Goal: Task Accomplishment & Management: Manage account settings

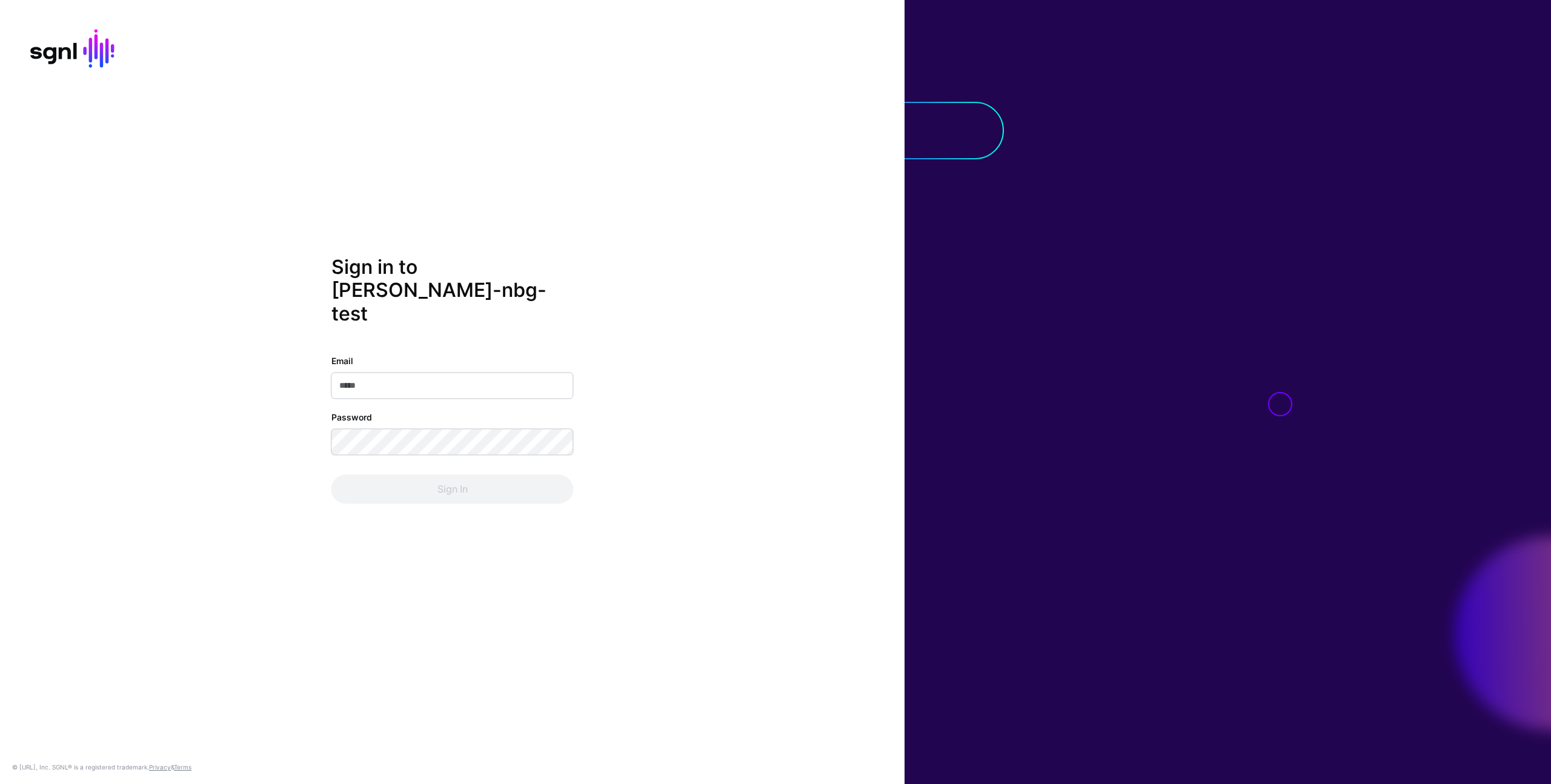
type input "**********"
click at [449, 457] on div "**********" at bounding box center [452, 429] width 242 height 149
click at [449, 479] on button "Sign In" at bounding box center [452, 489] width 242 height 29
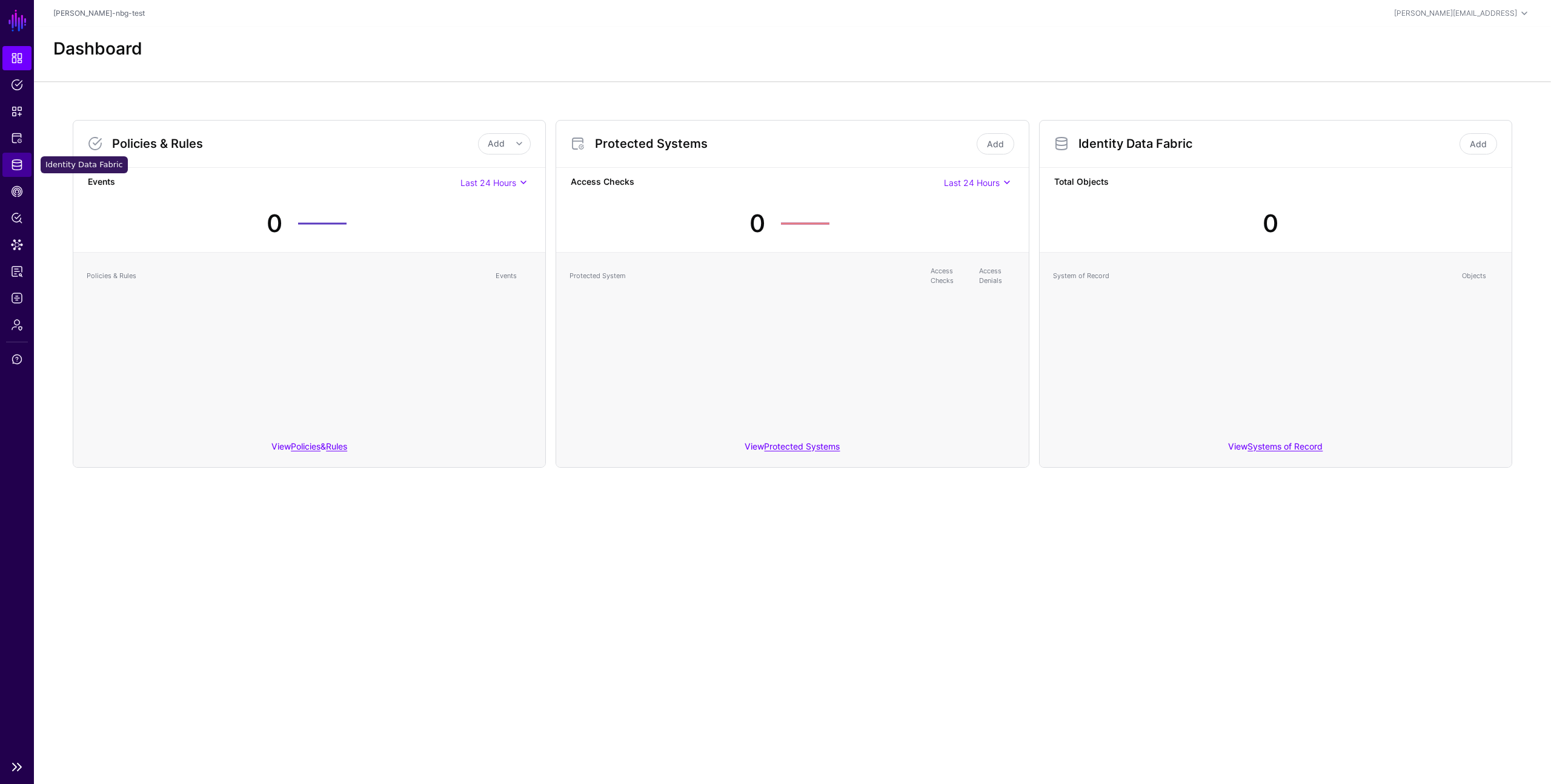
click at [15, 165] on span "Identity Data Fabric" at bounding box center [17, 165] width 12 height 12
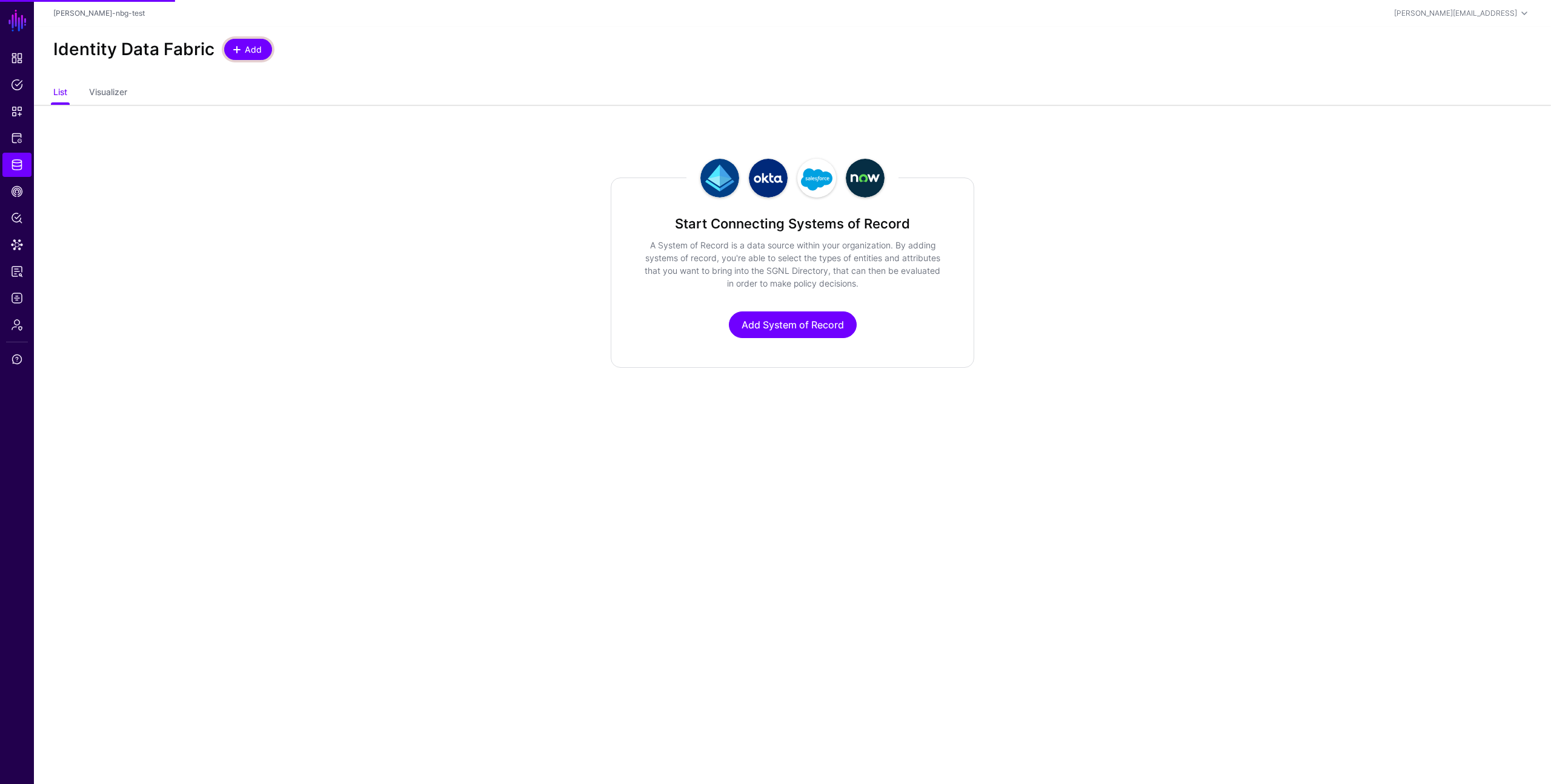
click at [235, 55] on span "Add" at bounding box center [248, 50] width 30 height 13
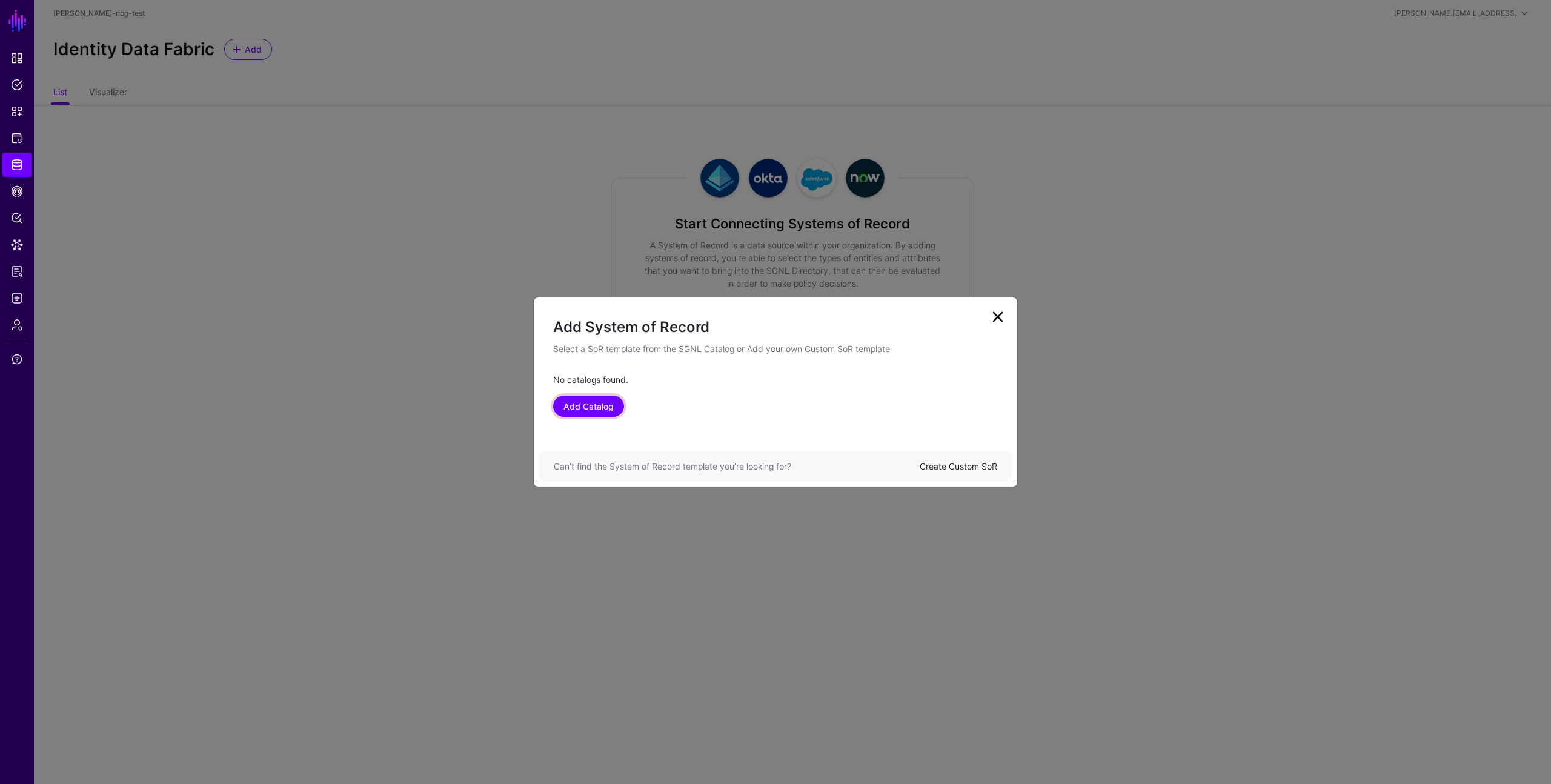
click at [586, 399] on link "Add Catalog" at bounding box center [589, 406] width 71 height 21
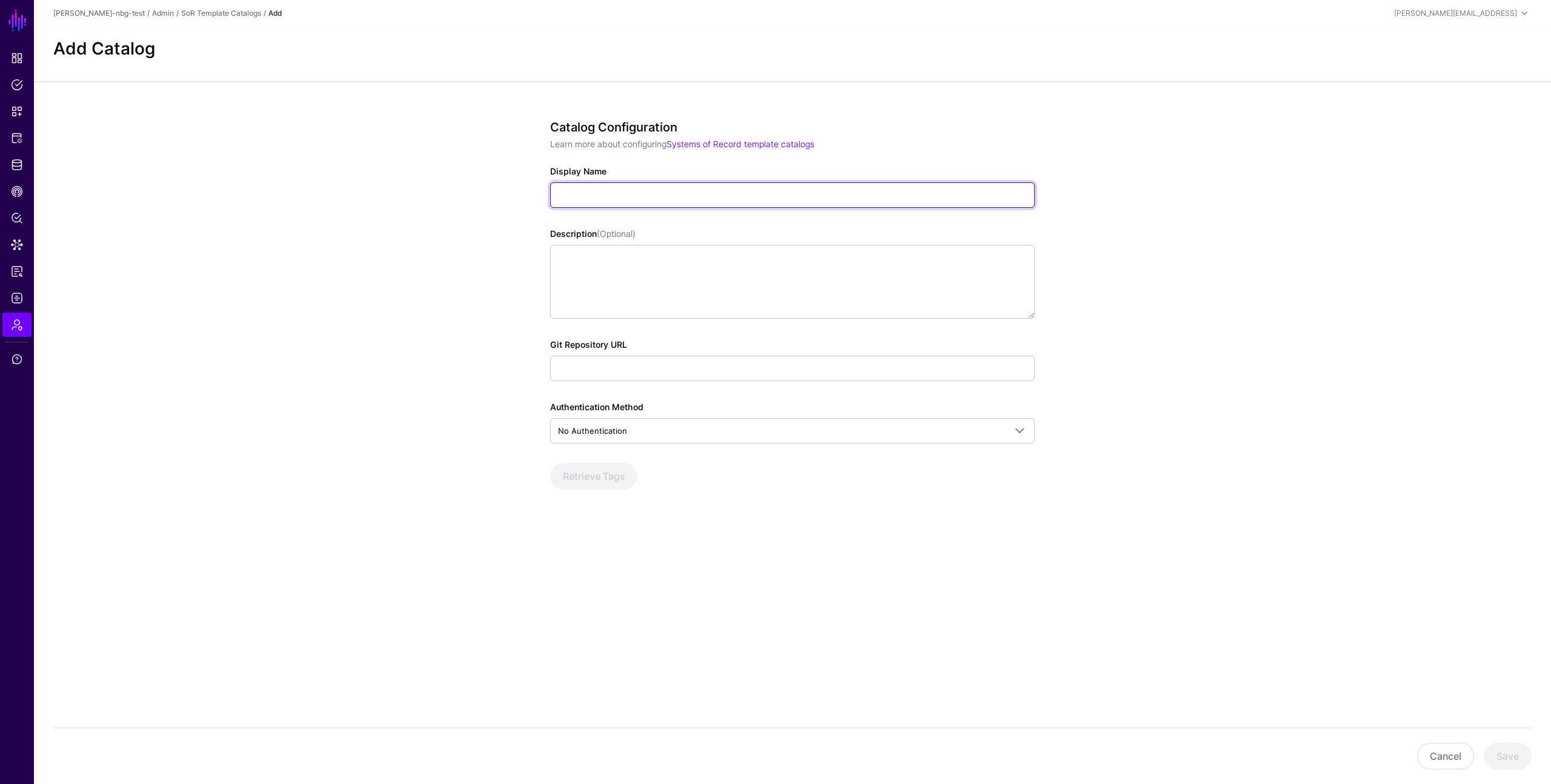
click at [660, 202] on input "Display Name" at bounding box center [792, 195] width 485 height 25
type input "**********"
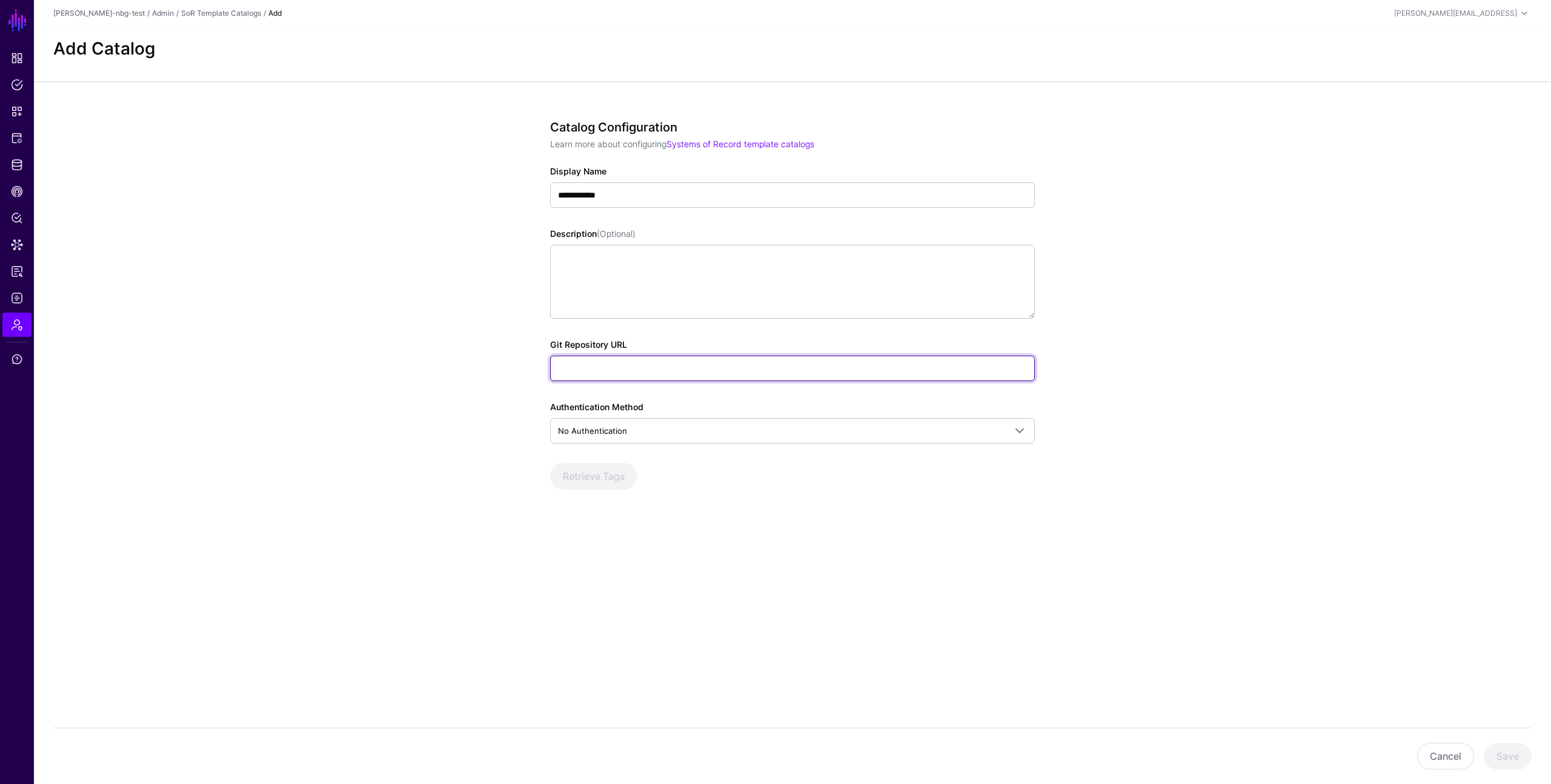
click at [763, 366] on input "Git Repository URL" at bounding box center [792, 368] width 485 height 25
type input "**********"
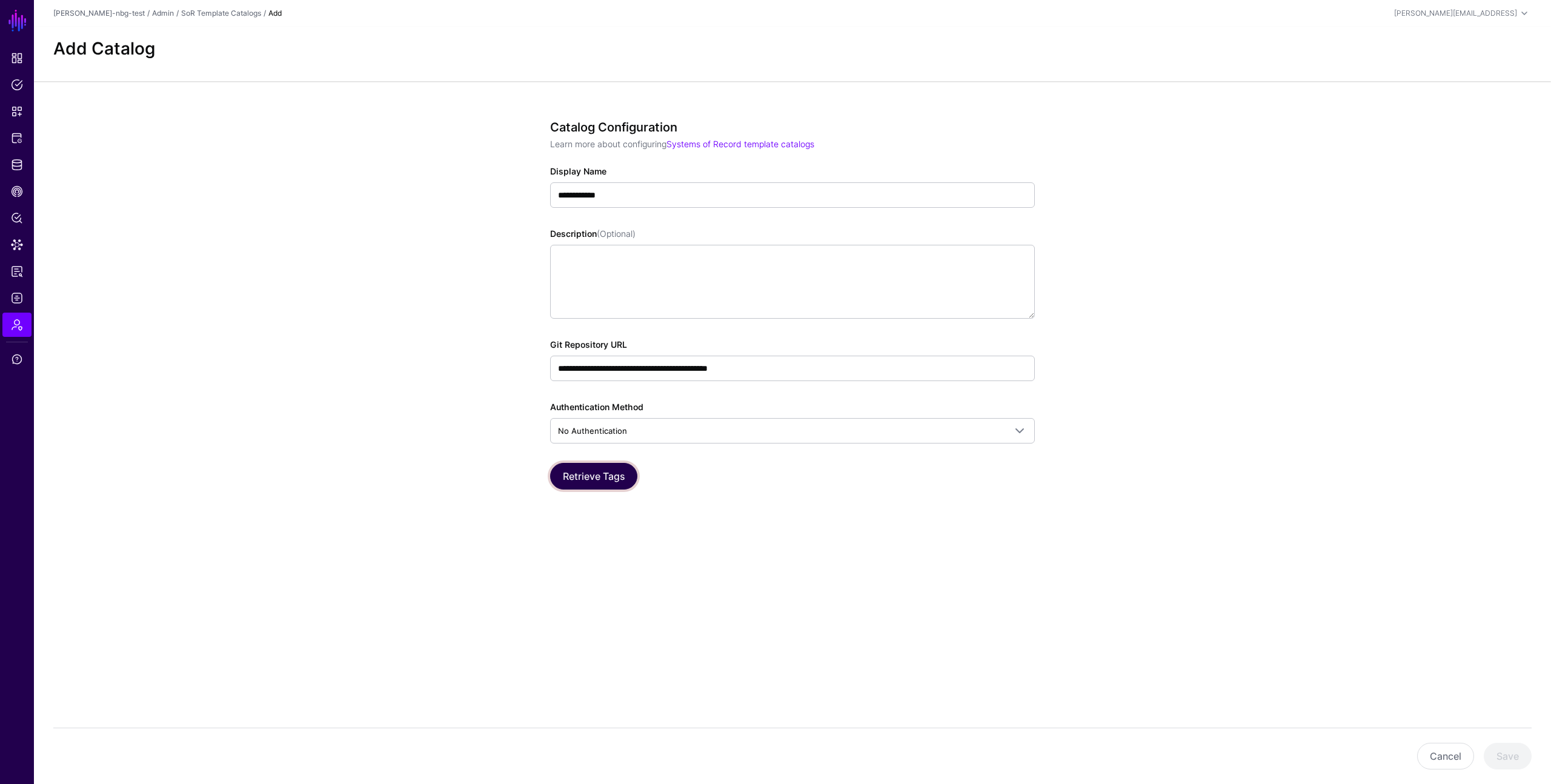
click at [615, 474] on button "Retrieve Tags" at bounding box center [593, 476] width 87 height 26
click at [1502, 749] on button "Save" at bounding box center [1508, 756] width 48 height 26
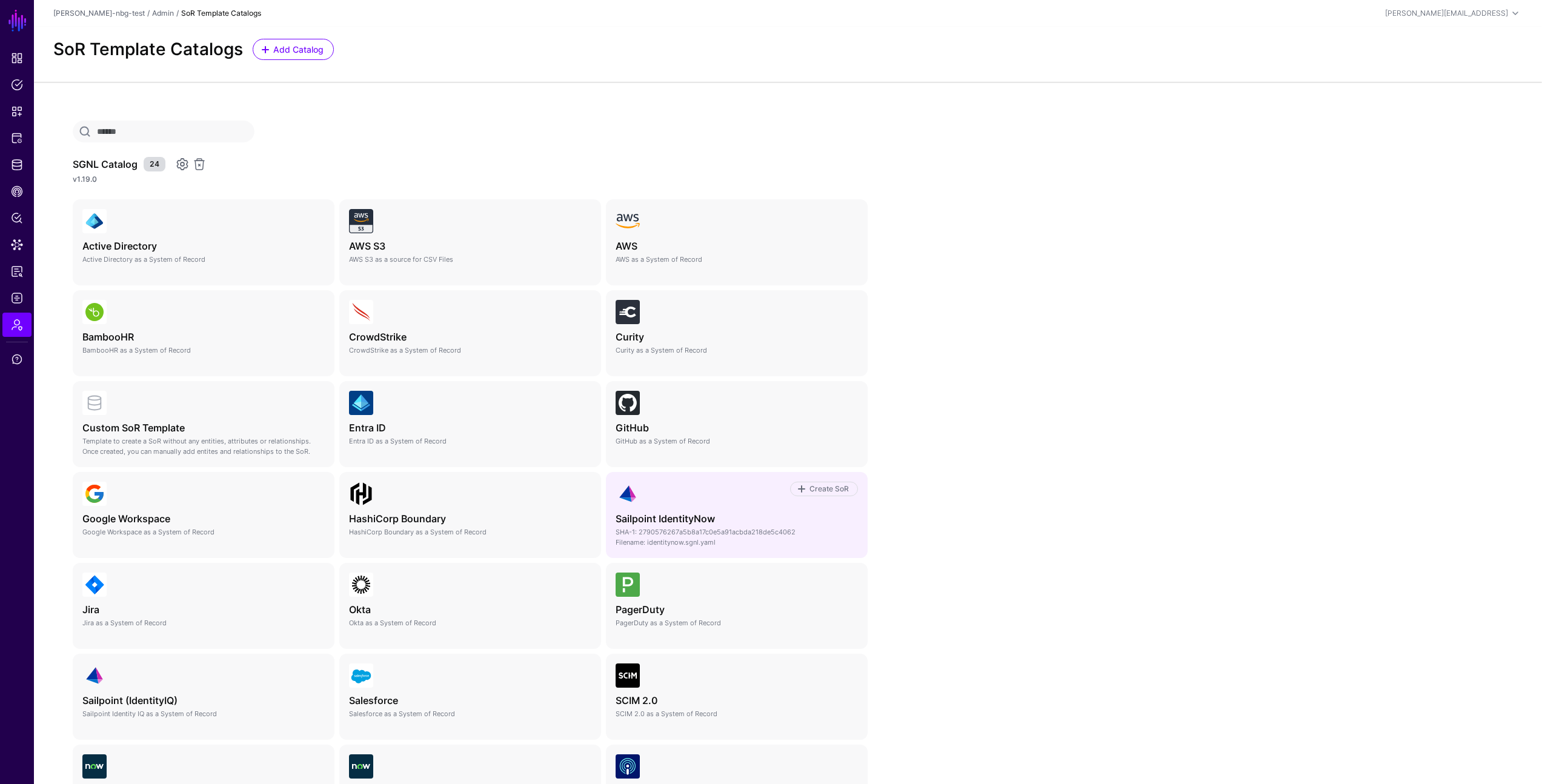
scroll to position [225, 0]
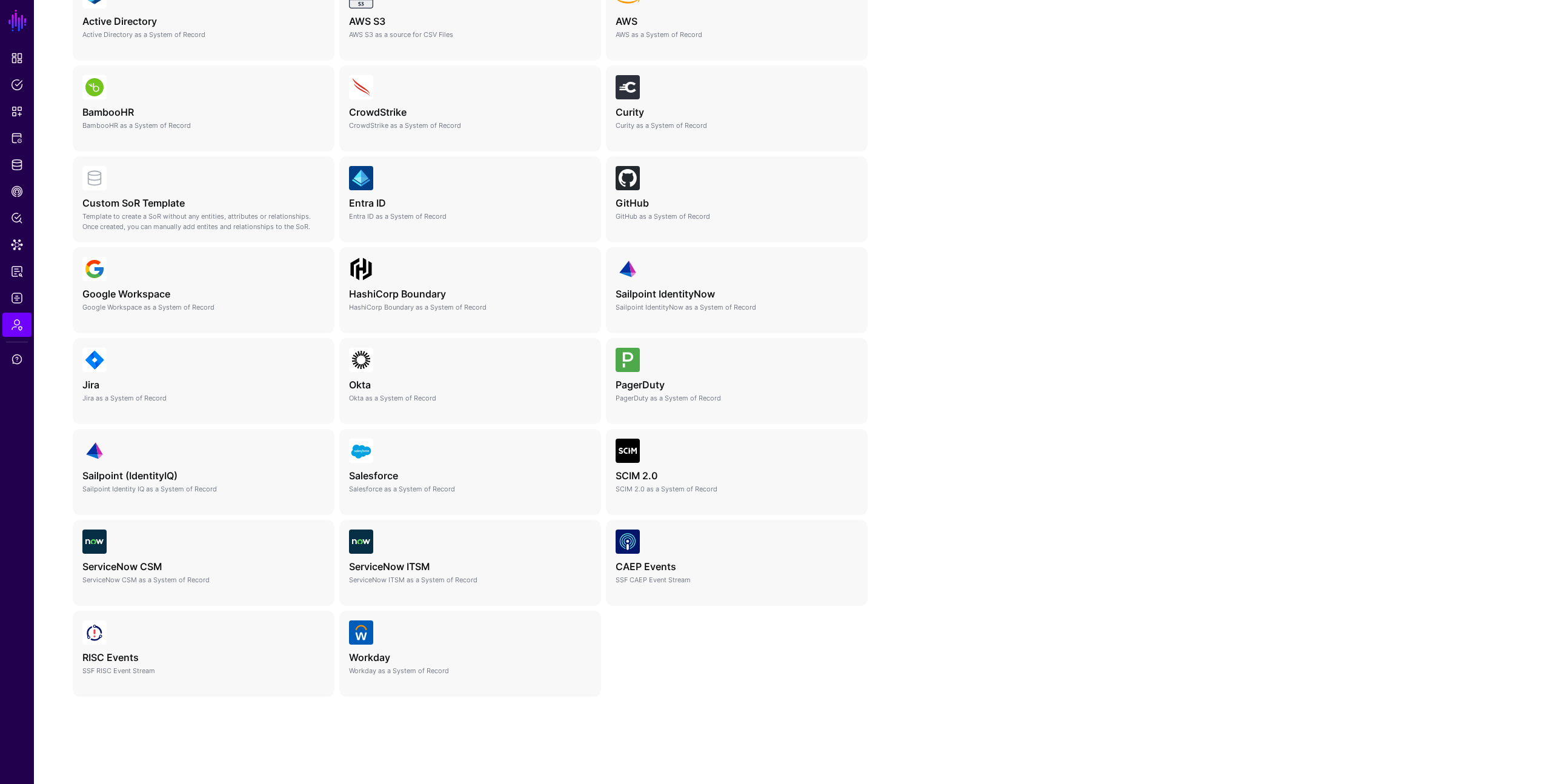
click at [933, 357] on div "SGNL Catalog 24 v1.19.0 Create SoR Active Directory Active Directory as a Syste…" at bounding box center [788, 320] width 1508 height 927
click at [572, 538] on span "Create SoR" at bounding box center [563, 536] width 43 height 11
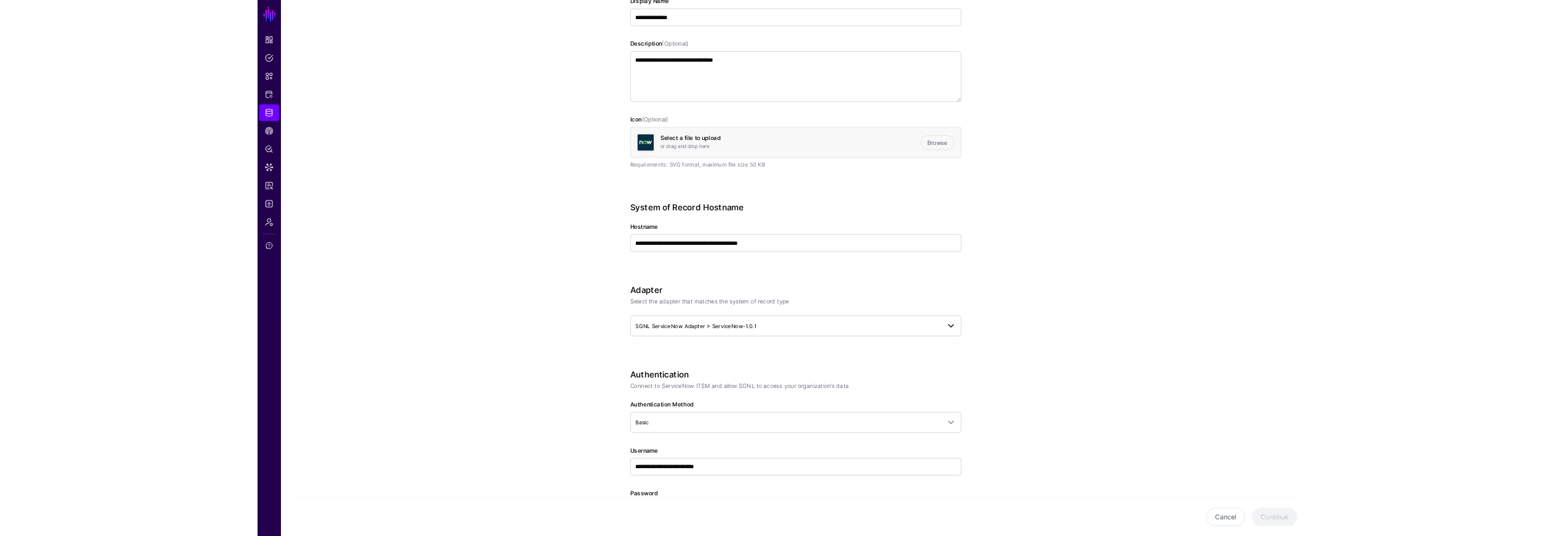
scroll to position [277, 0]
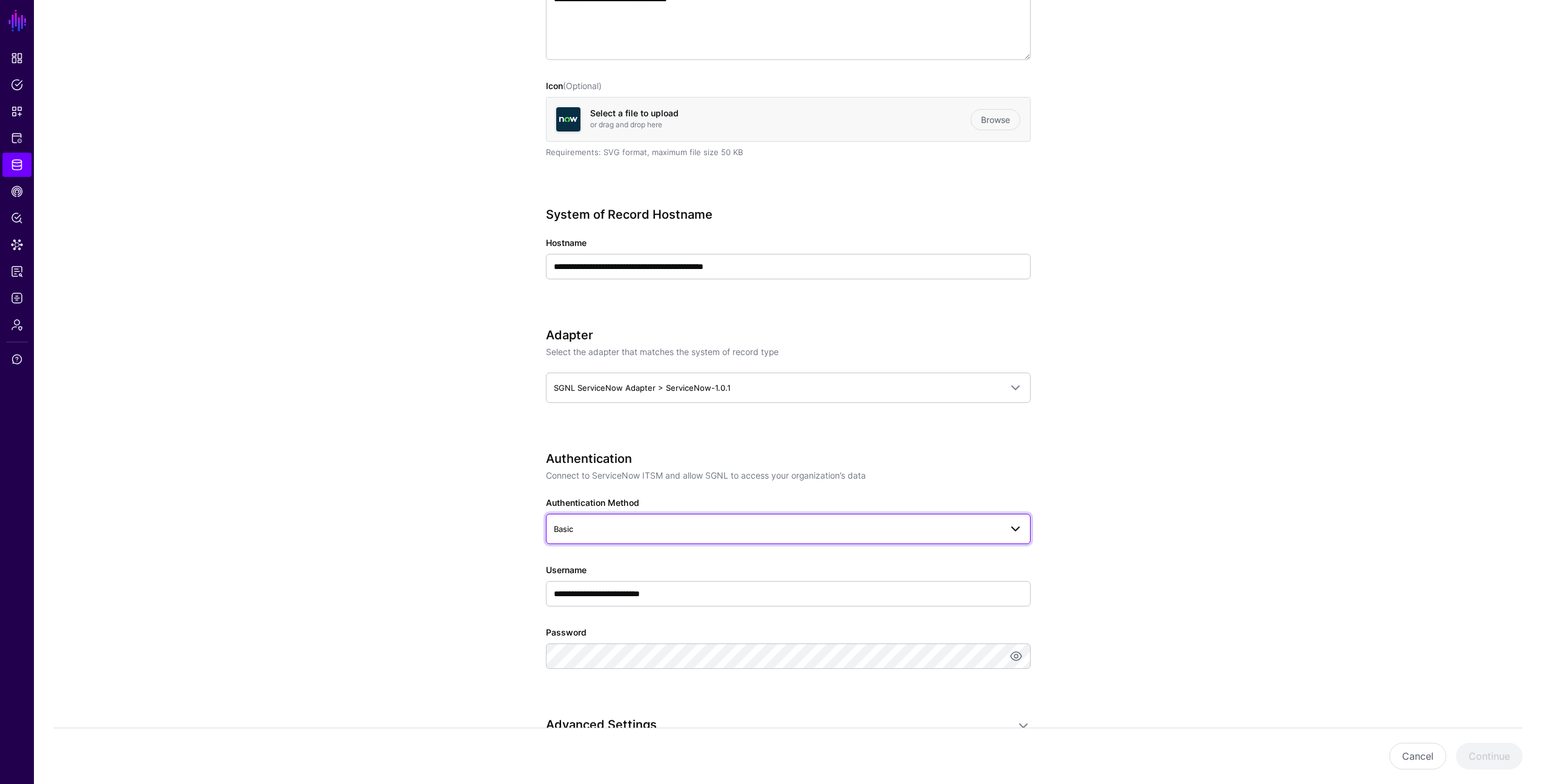
click at [684, 524] on span "Basic" at bounding box center [777, 528] width 447 height 14
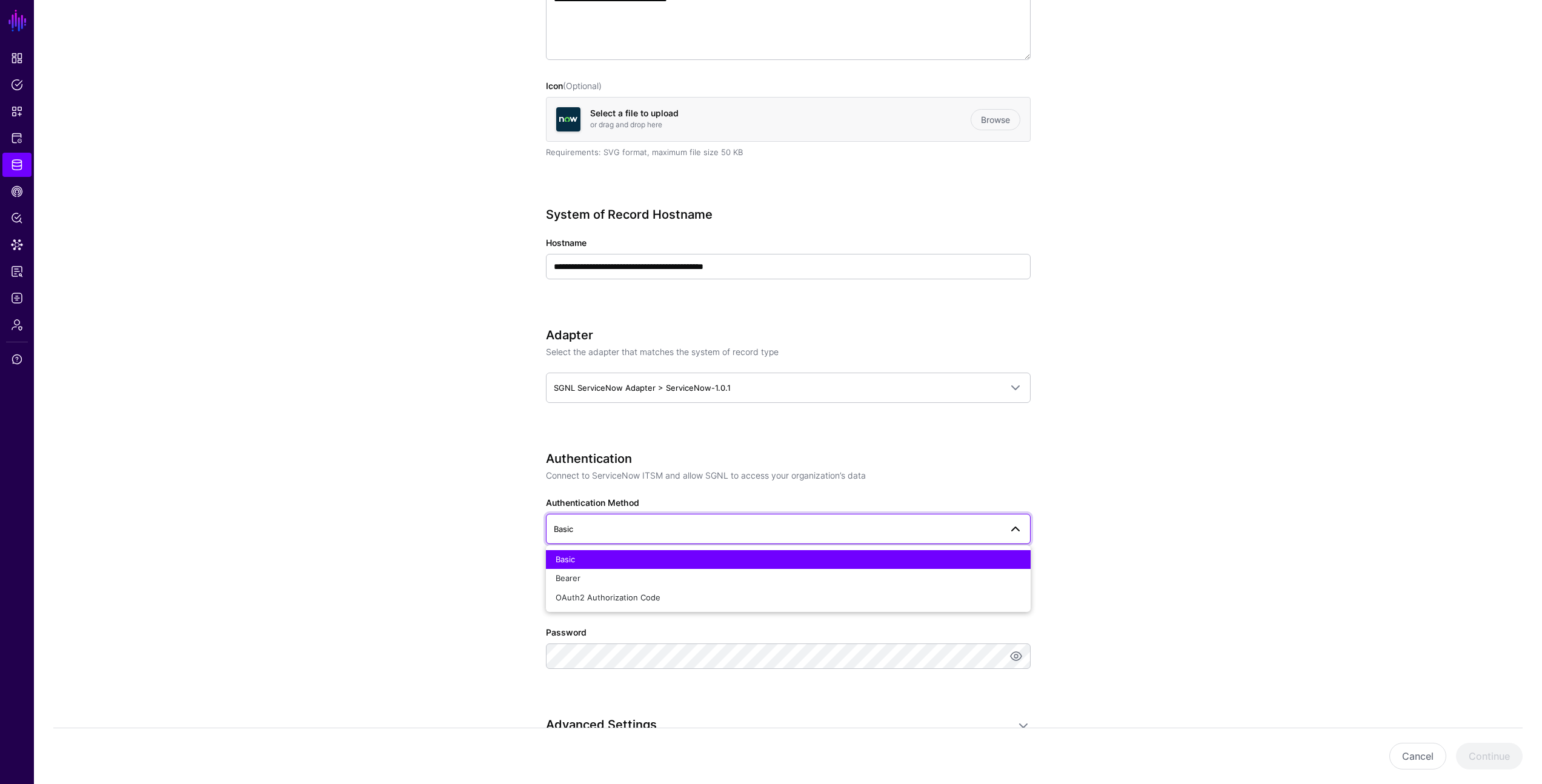
click at [1155, 431] on app-datasources-details-form "**********" at bounding box center [788, 556] width 1508 height 1467
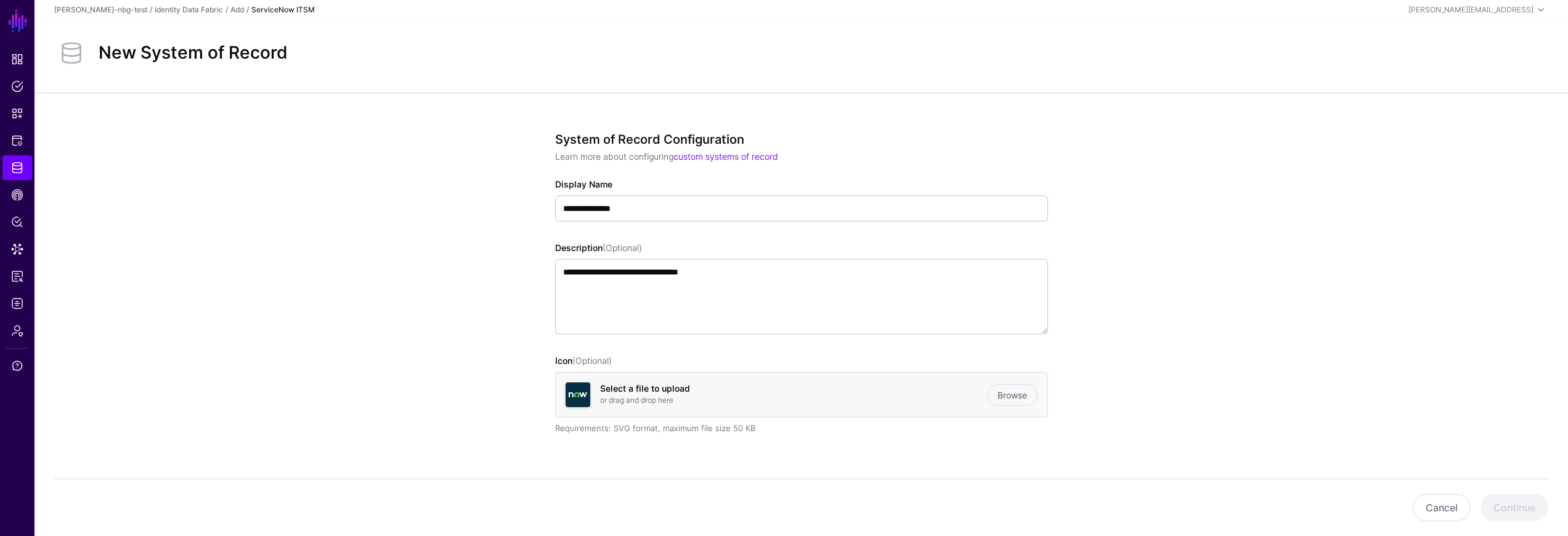
scroll to position [0, 0]
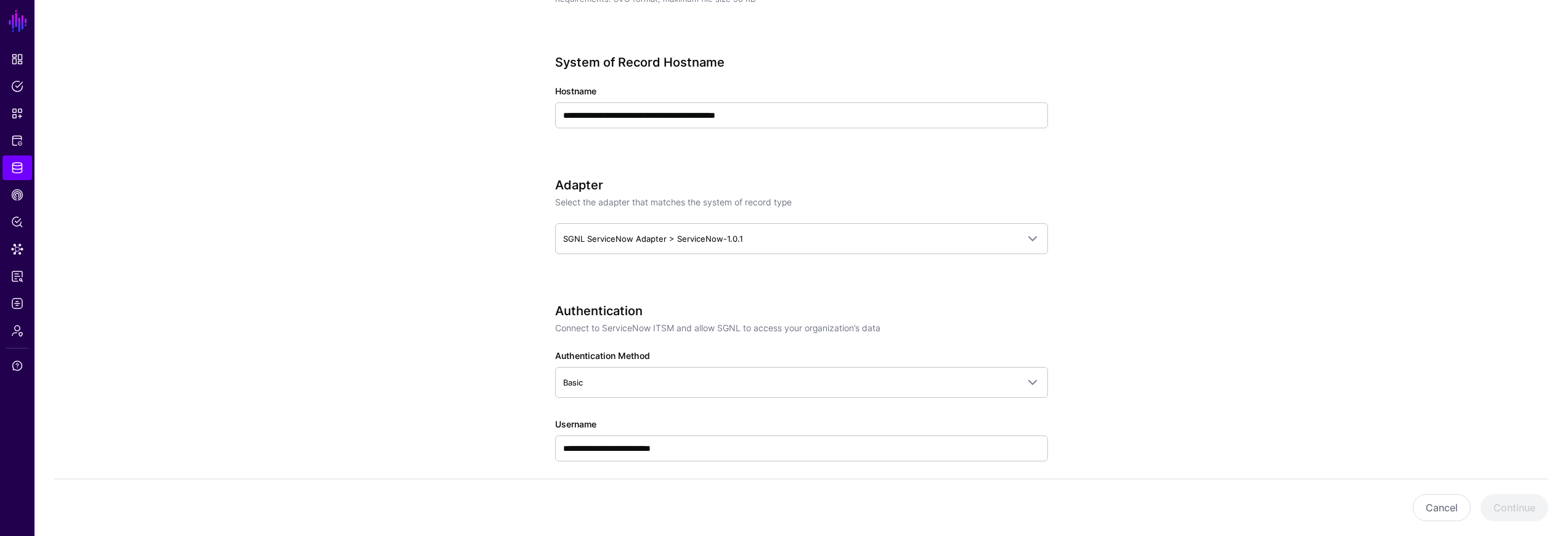
scroll to position [158, 0]
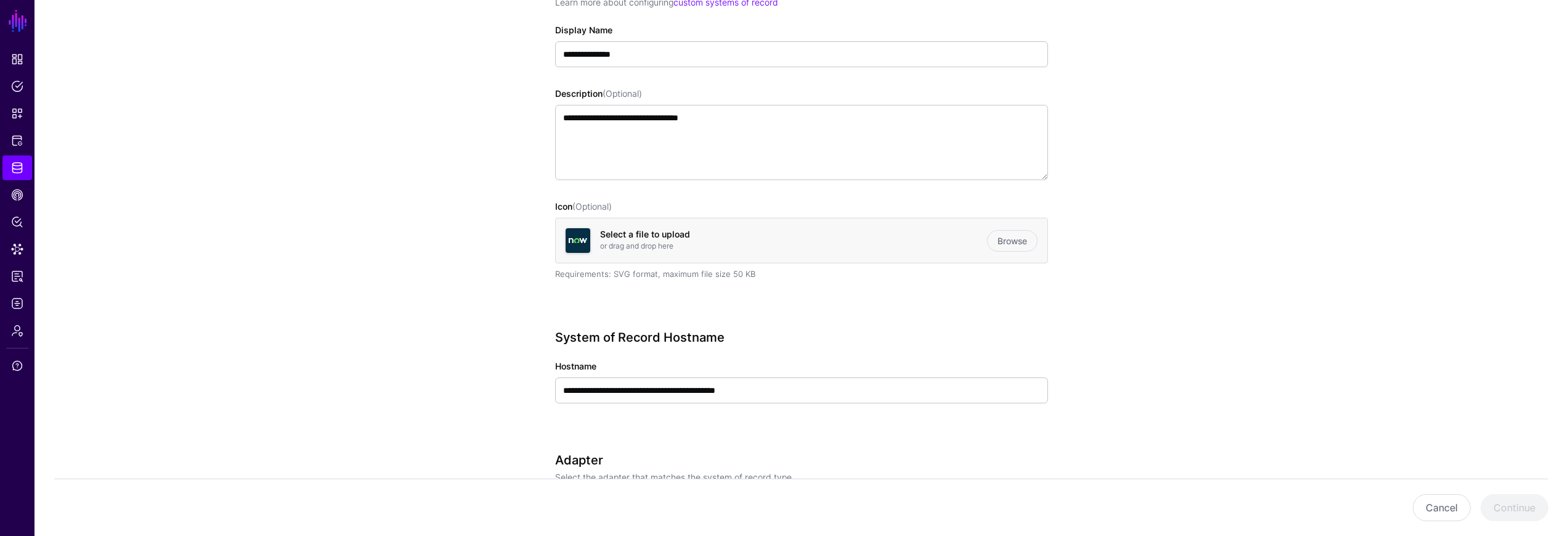
drag, startPoint x: 249, startPoint y: 319, endPoint x: 80, endPoint y: 334, distance: 169.7
click at [25, 332] on link "Admin" at bounding box center [17, 330] width 30 height 25
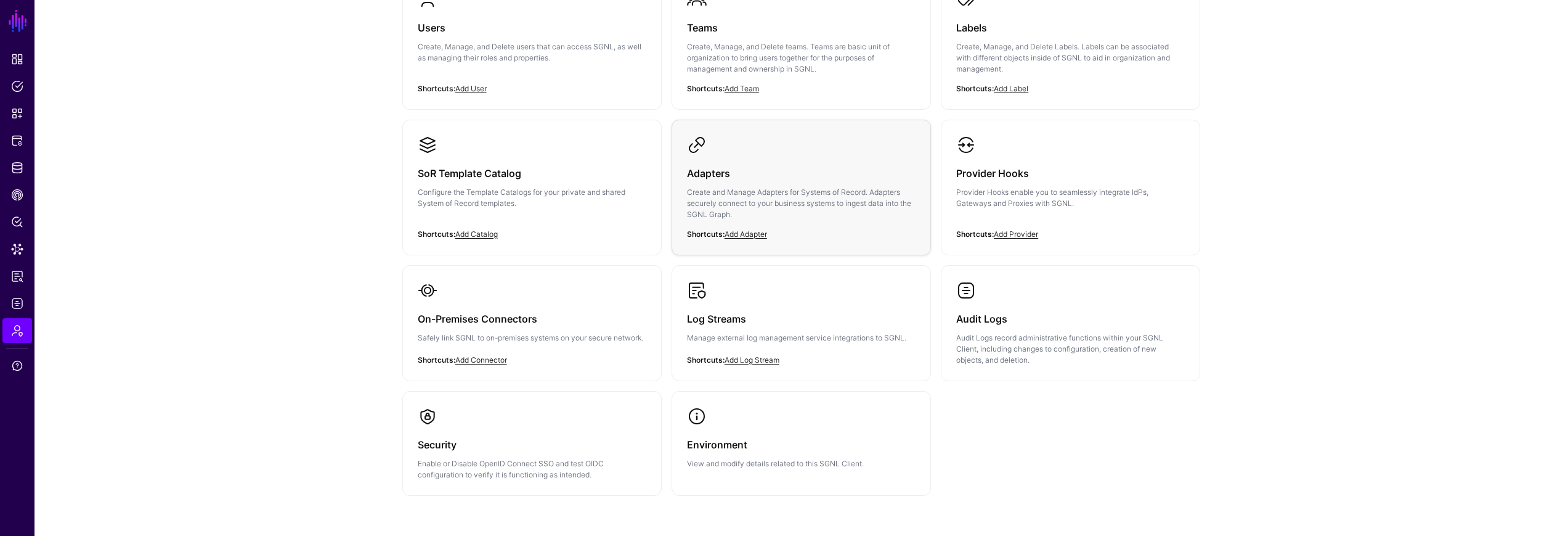
click at [791, 200] on p "Create and Manage Adapters for Systems of Record. Adapters securely connect to …" at bounding box center [801, 203] width 228 height 34
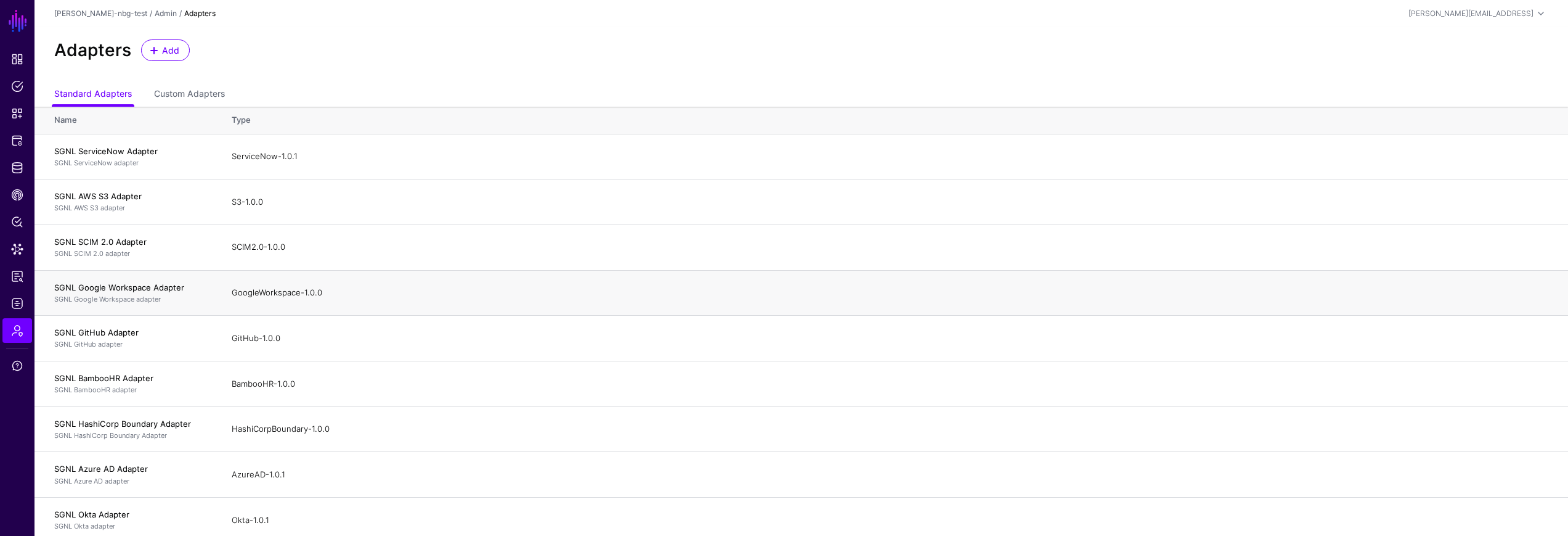
click at [529, 293] on div "GoogleWorkspace-1.0.0" at bounding box center [890, 292] width 1317 height 12
click at [1110, 238] on td "SCIM2.0-1.0.0" at bounding box center [893, 247] width 1349 height 45
click at [902, 64] on div "Adapters Add" at bounding box center [801, 55] width 1533 height 56
click at [881, 62] on div "Adapters Add" at bounding box center [801, 55] width 1533 height 56
click at [790, 86] on ul "Standard Adapters Custom Adapters" at bounding box center [801, 95] width 1494 height 24
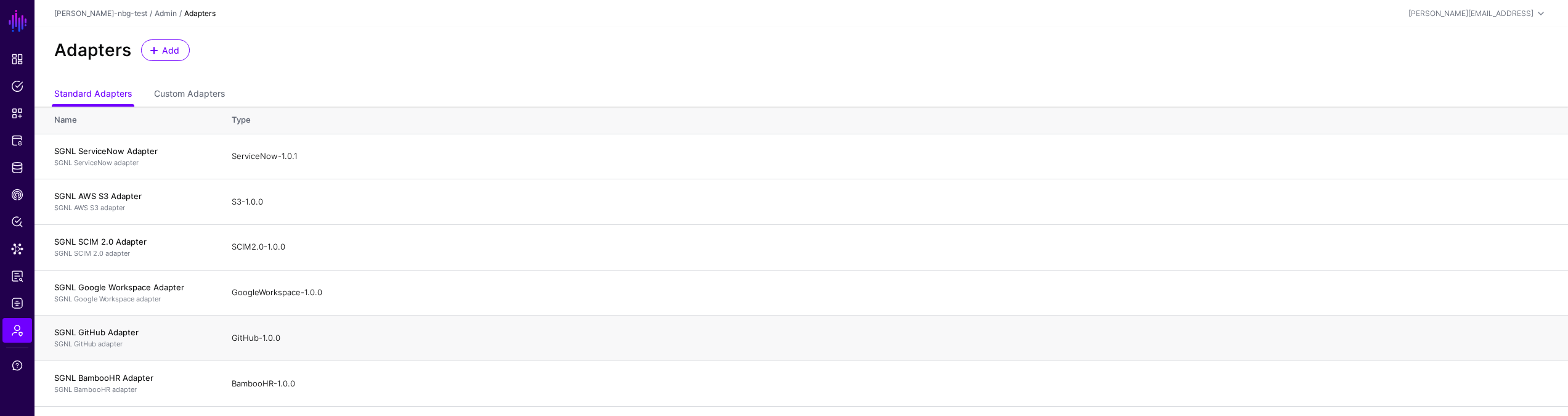
click at [1049, 319] on td "GitHub-1.0.0" at bounding box center [893, 338] width 1349 height 45
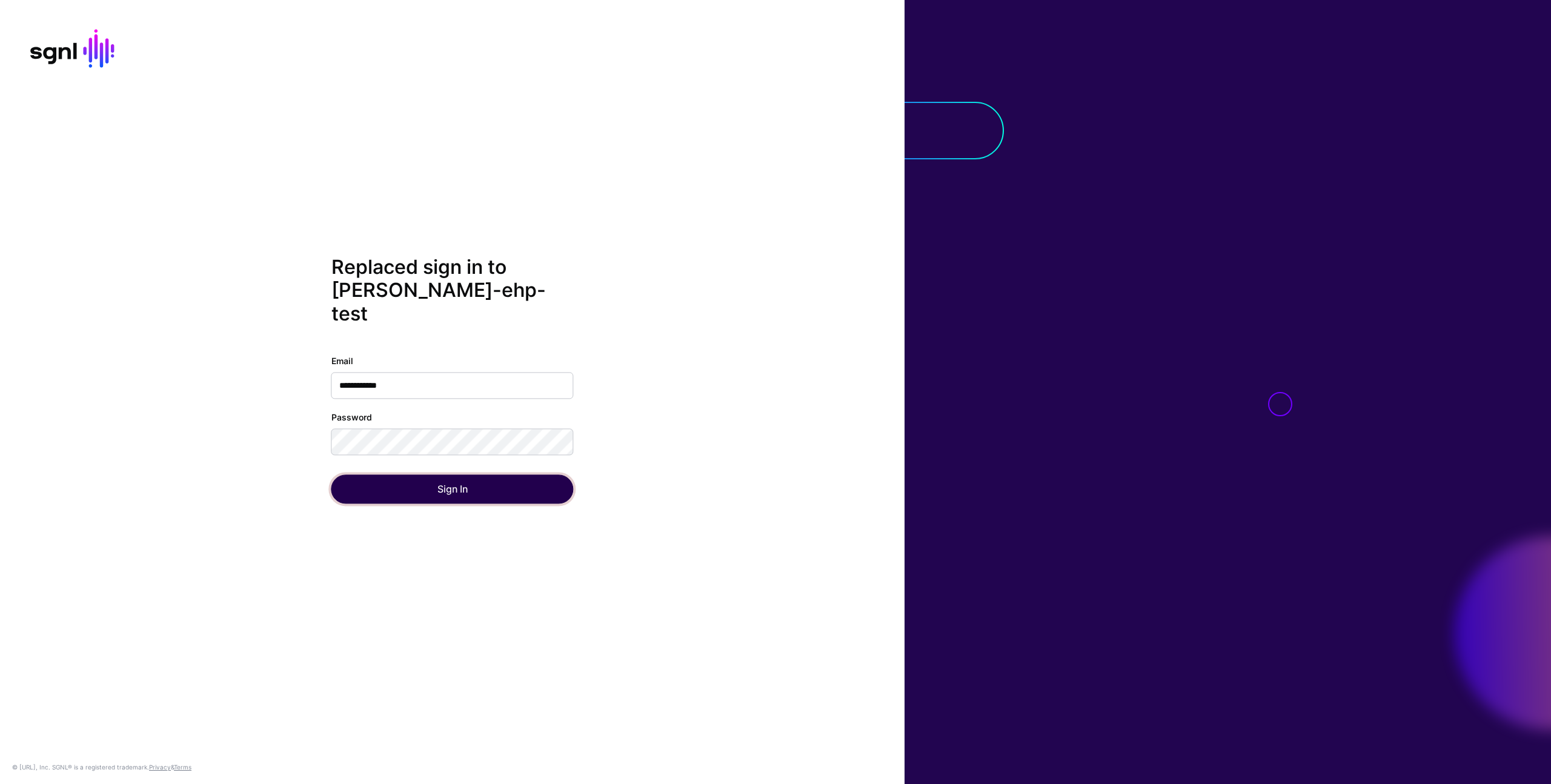
click at [432, 475] on button "Sign In" at bounding box center [452, 489] width 242 height 29
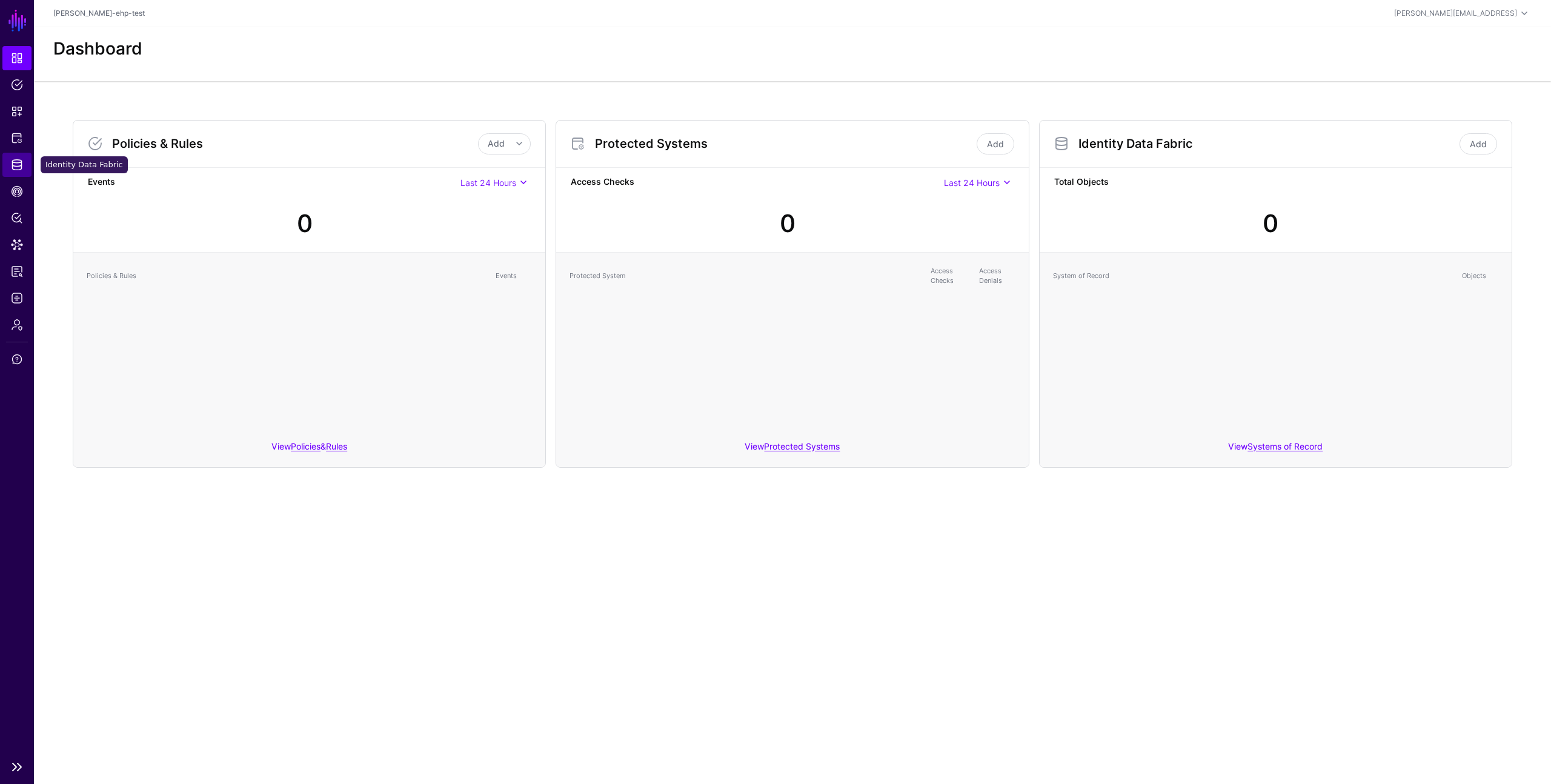
click at [15, 165] on span "Identity Data Fabric" at bounding box center [17, 165] width 12 height 12
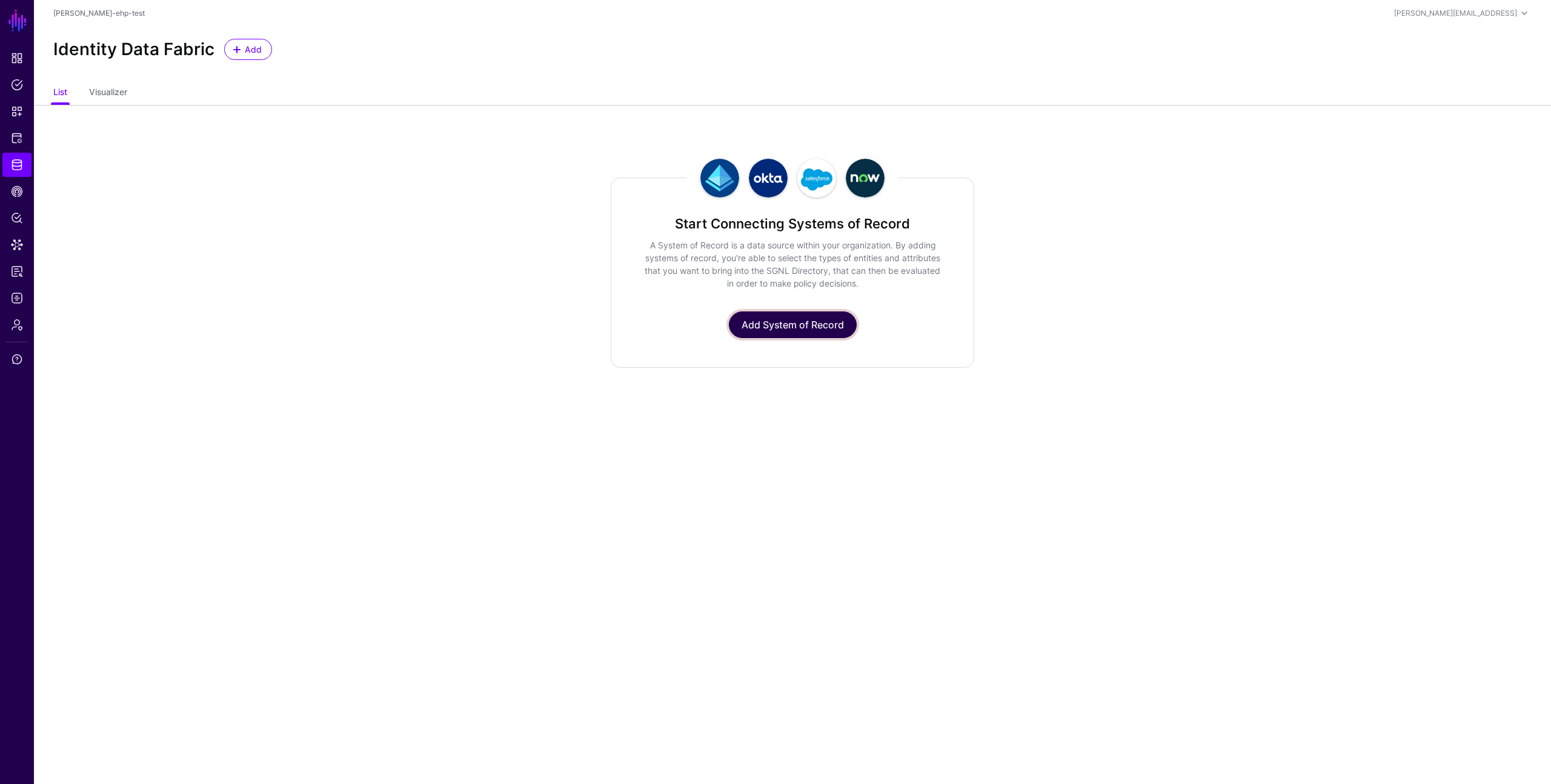
click at [765, 321] on link "Add System of Record" at bounding box center [793, 324] width 128 height 26
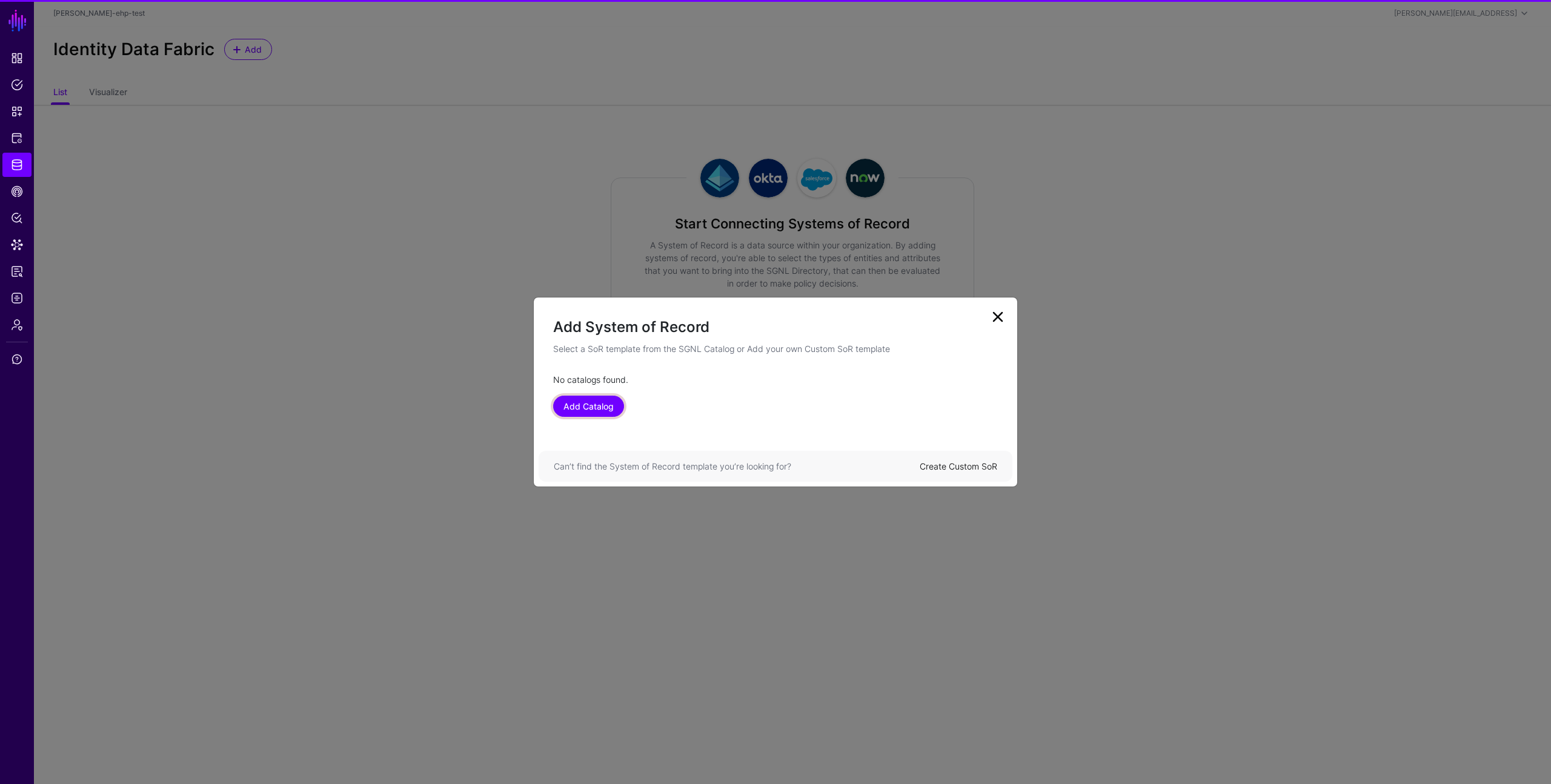
click at [614, 401] on link "Add Catalog" at bounding box center [589, 406] width 71 height 21
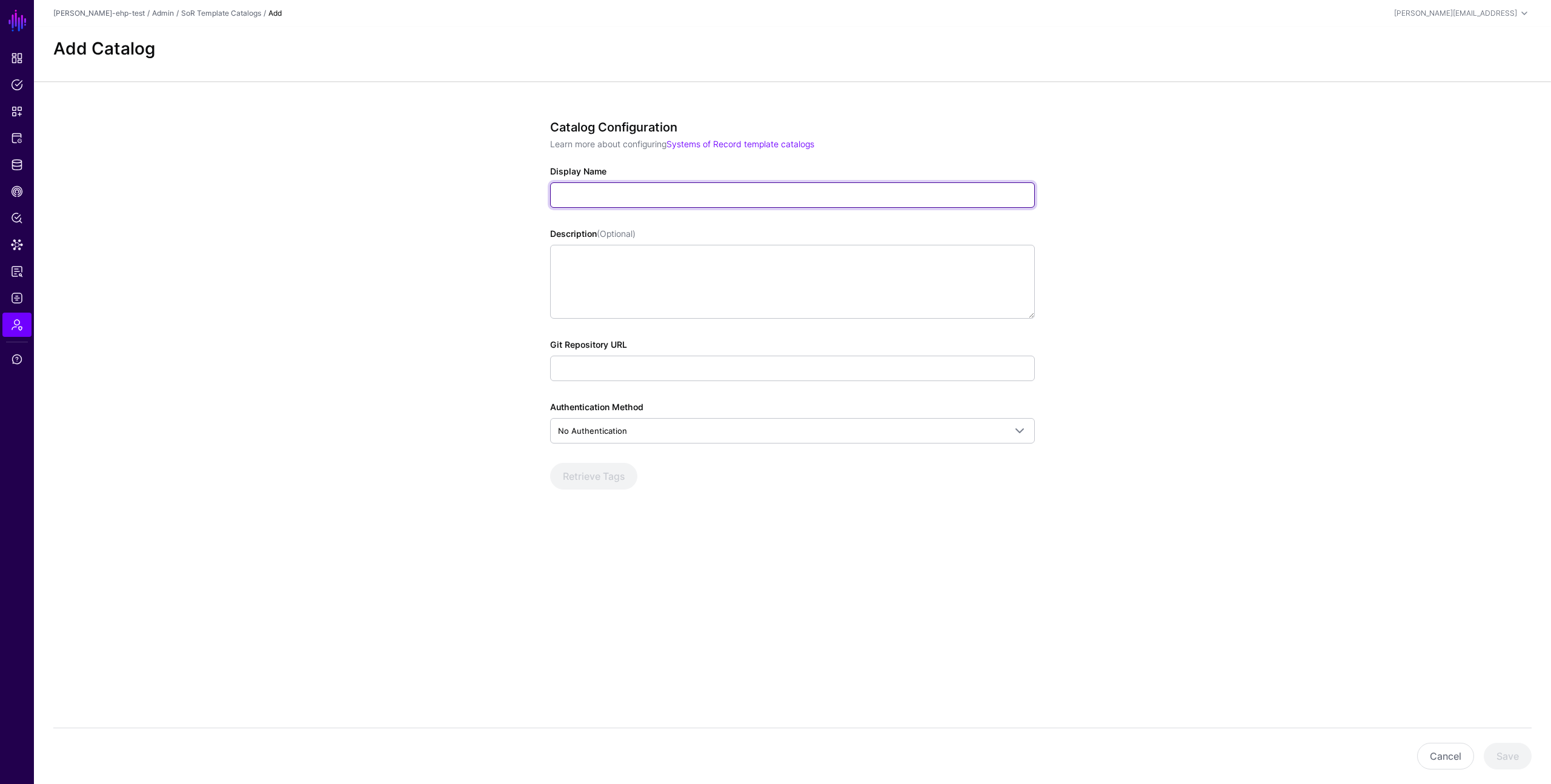
click at [687, 183] on input "Display Name" at bounding box center [792, 195] width 485 height 25
paste input "**********"
type input "**********"
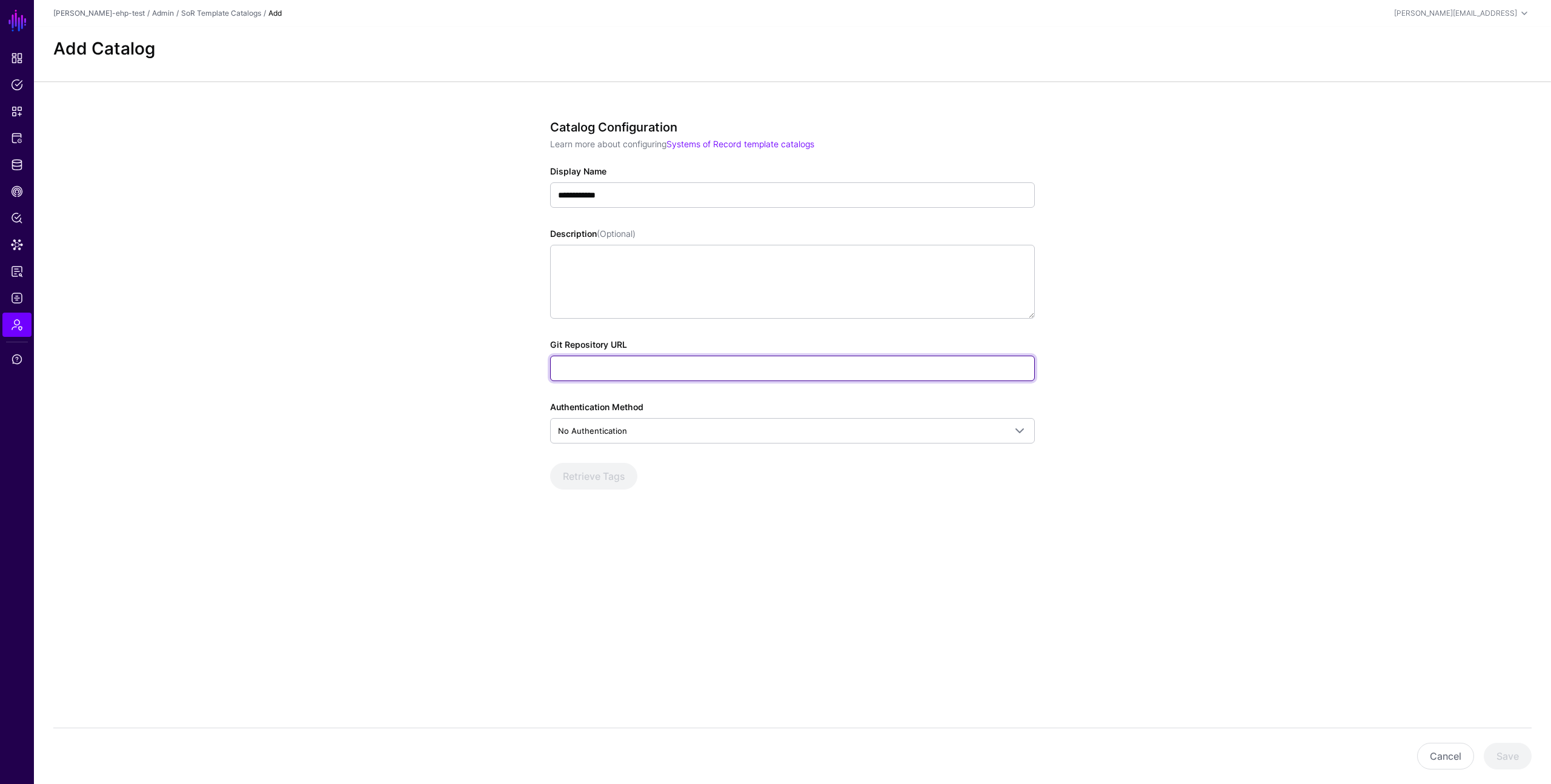
click at [598, 367] on input "Git Repository URL" at bounding box center [792, 368] width 485 height 25
type input "**********"
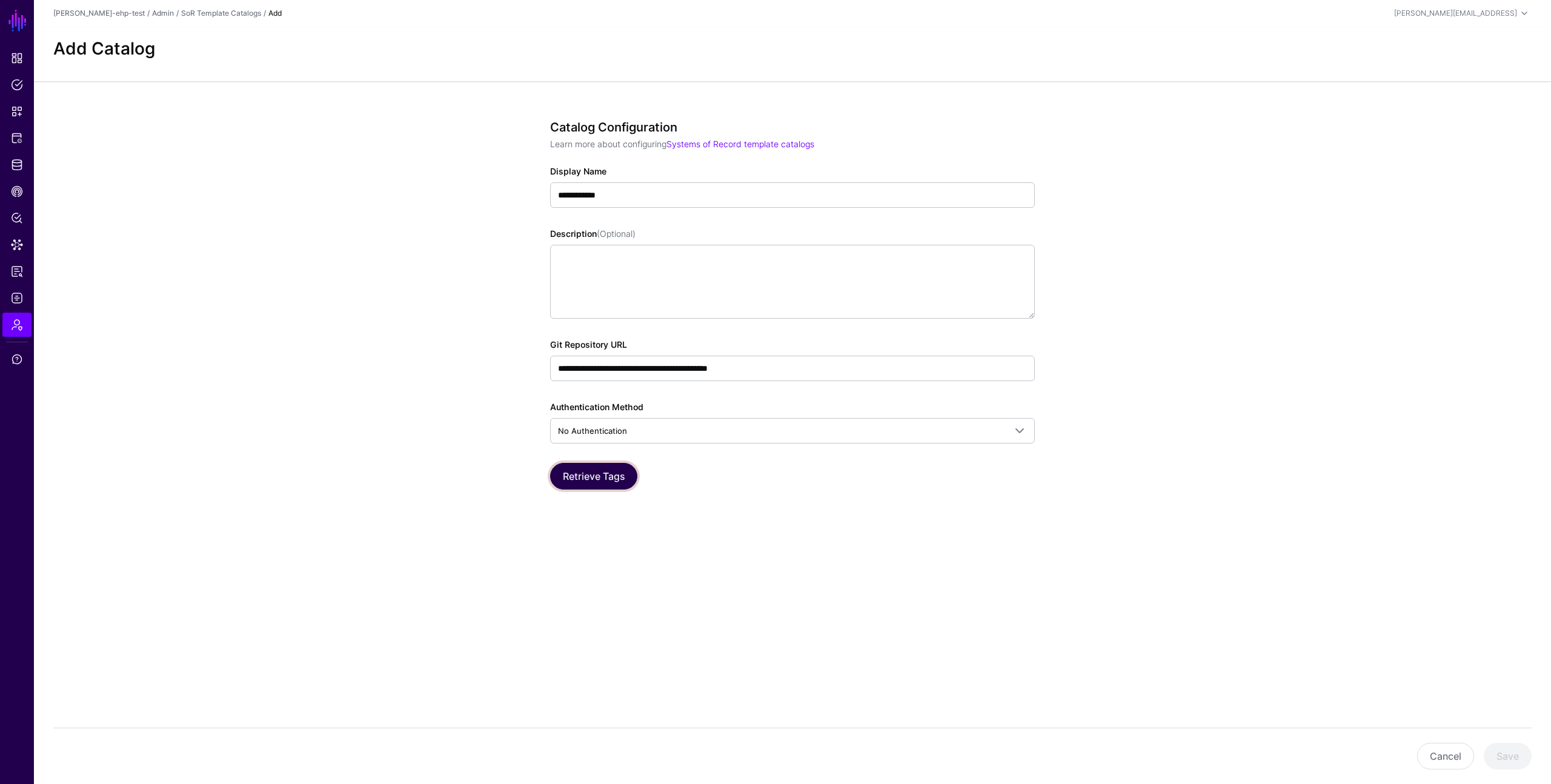
click at [592, 465] on button "Retrieve Tags" at bounding box center [593, 476] width 87 height 26
click at [1530, 759] on button "Save" at bounding box center [1508, 756] width 48 height 26
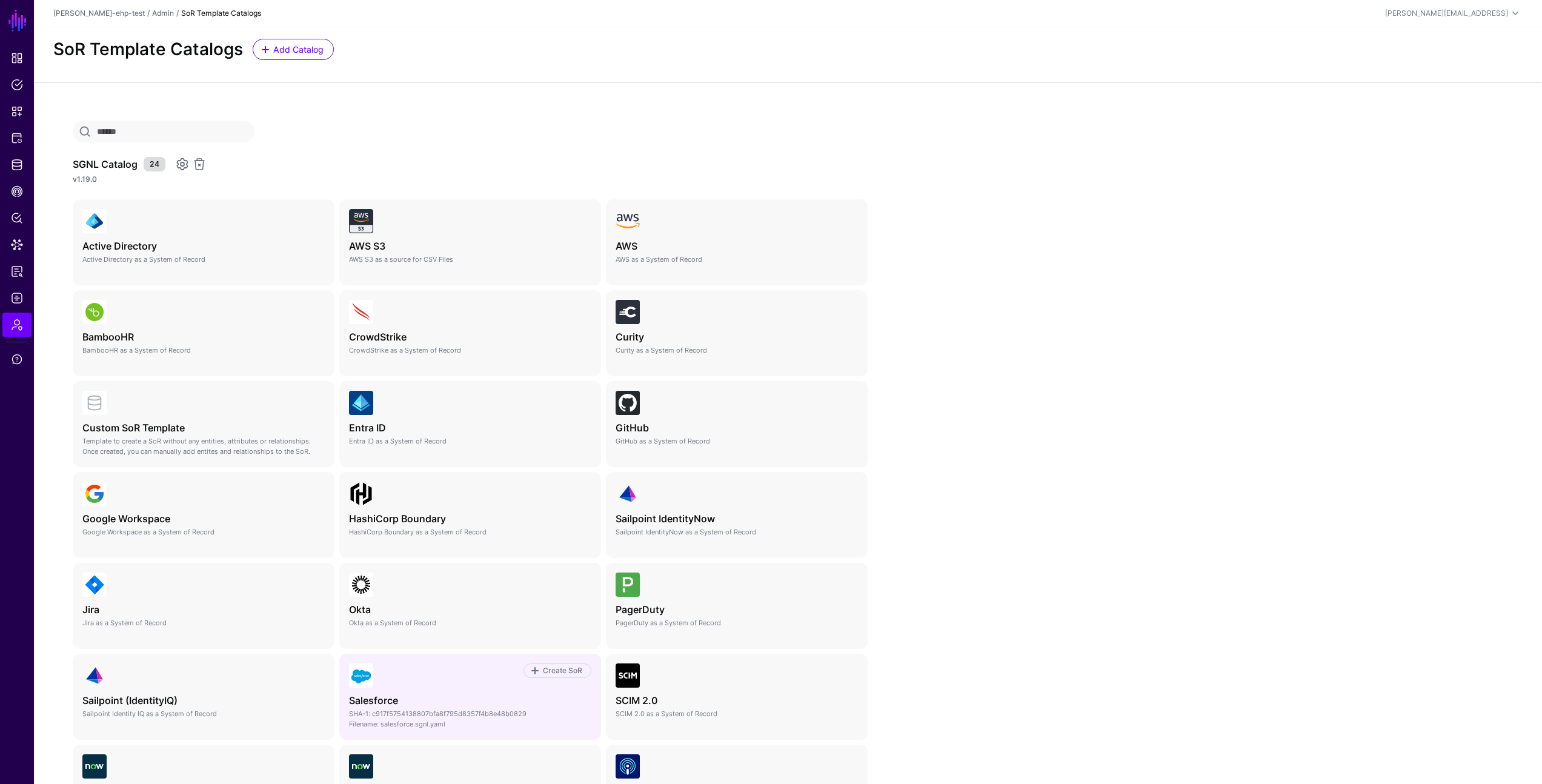
scroll to position [225, 0]
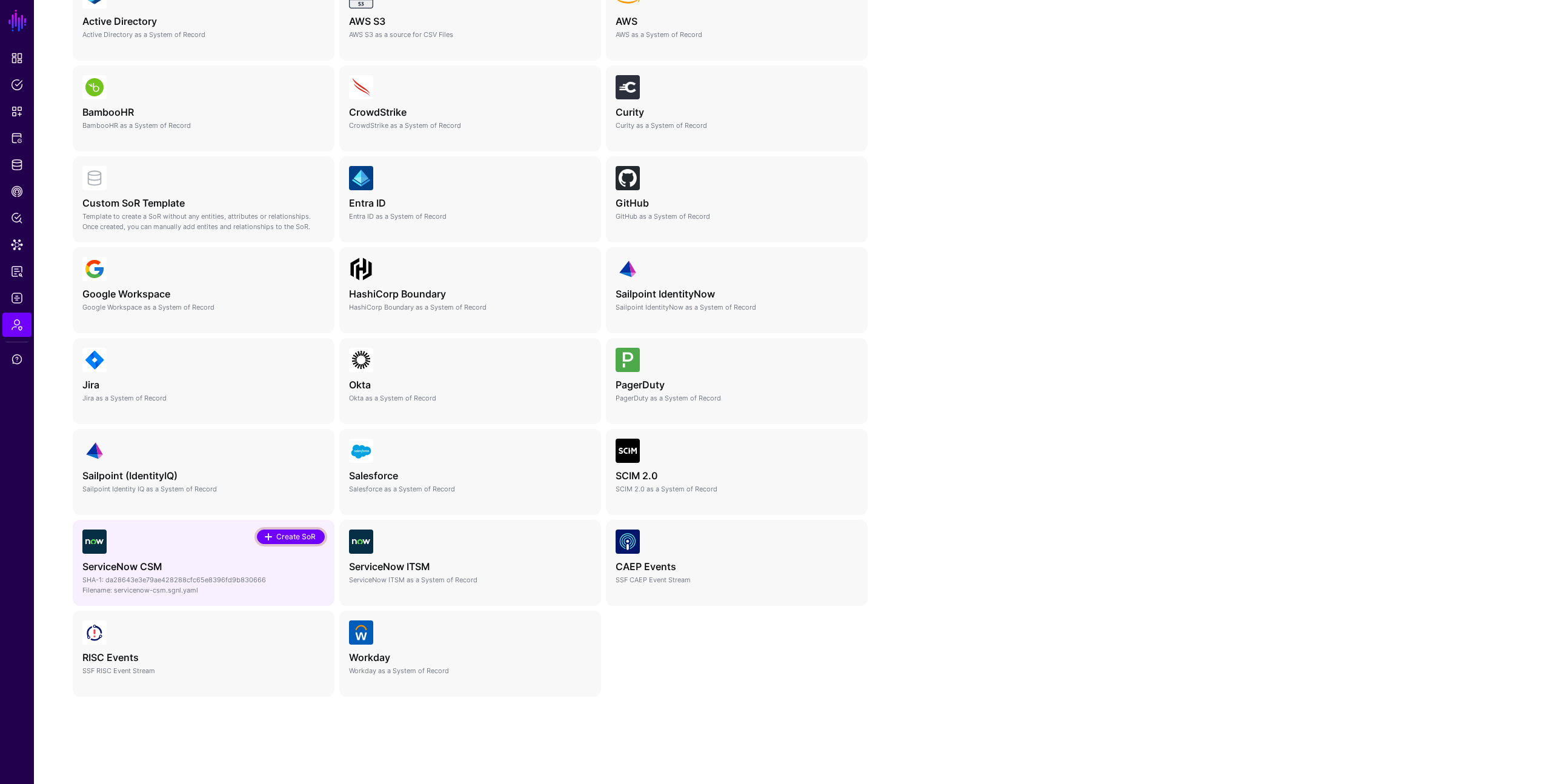
click at [295, 540] on span "Create SoR" at bounding box center [296, 536] width 43 height 11
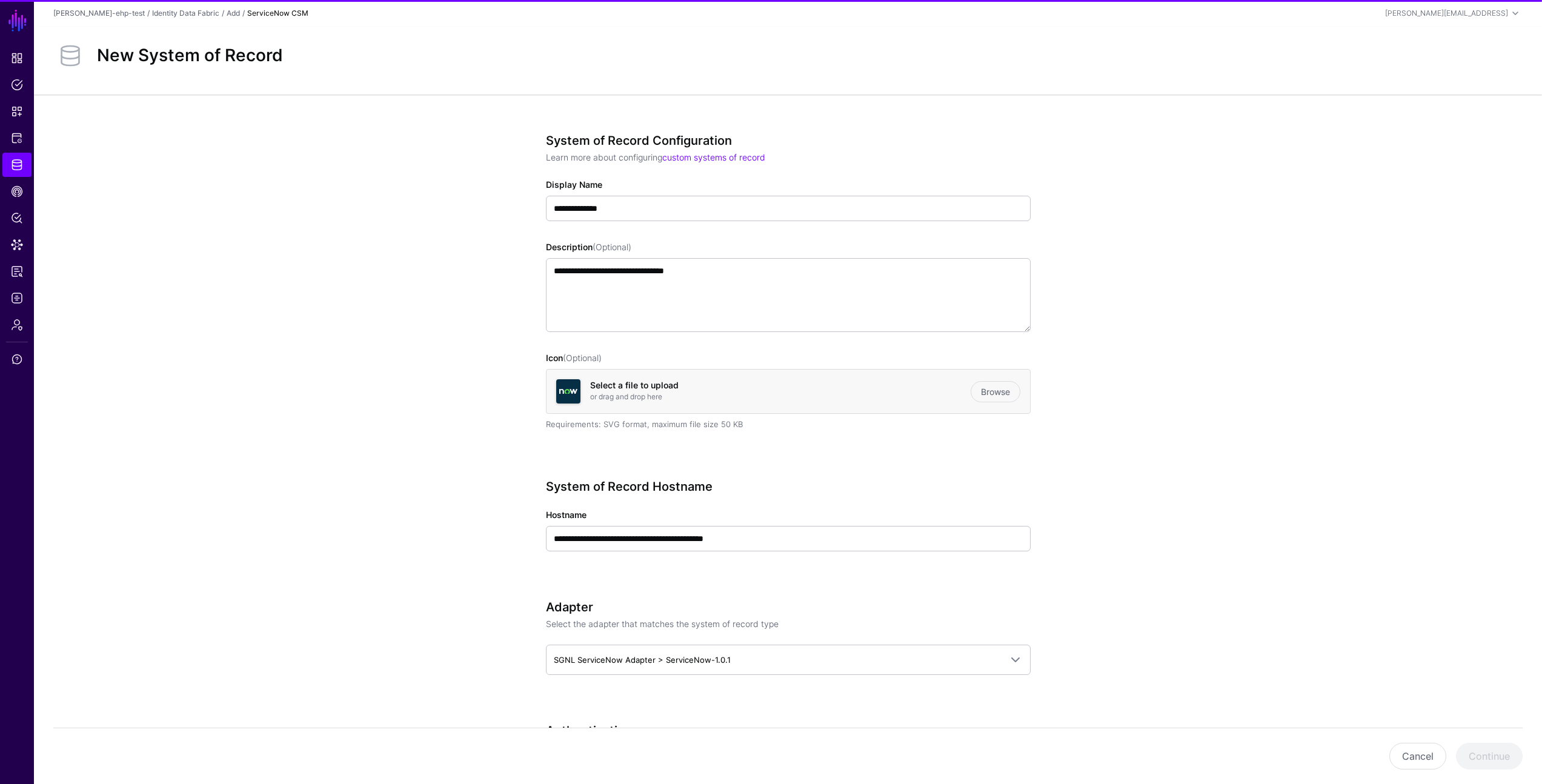
scroll to position [279, 0]
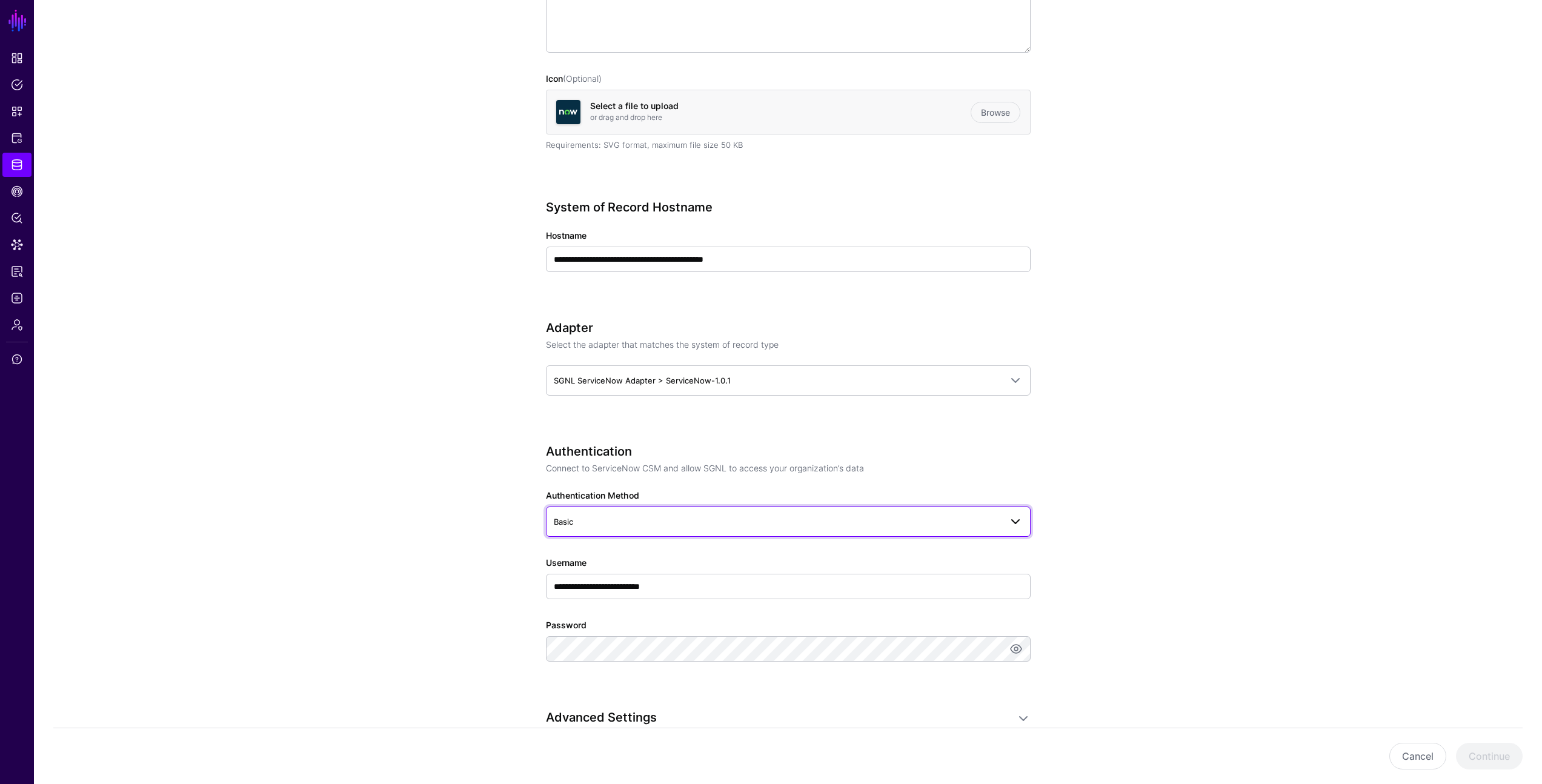
click at [880, 520] on span "Basic" at bounding box center [777, 521] width 447 height 14
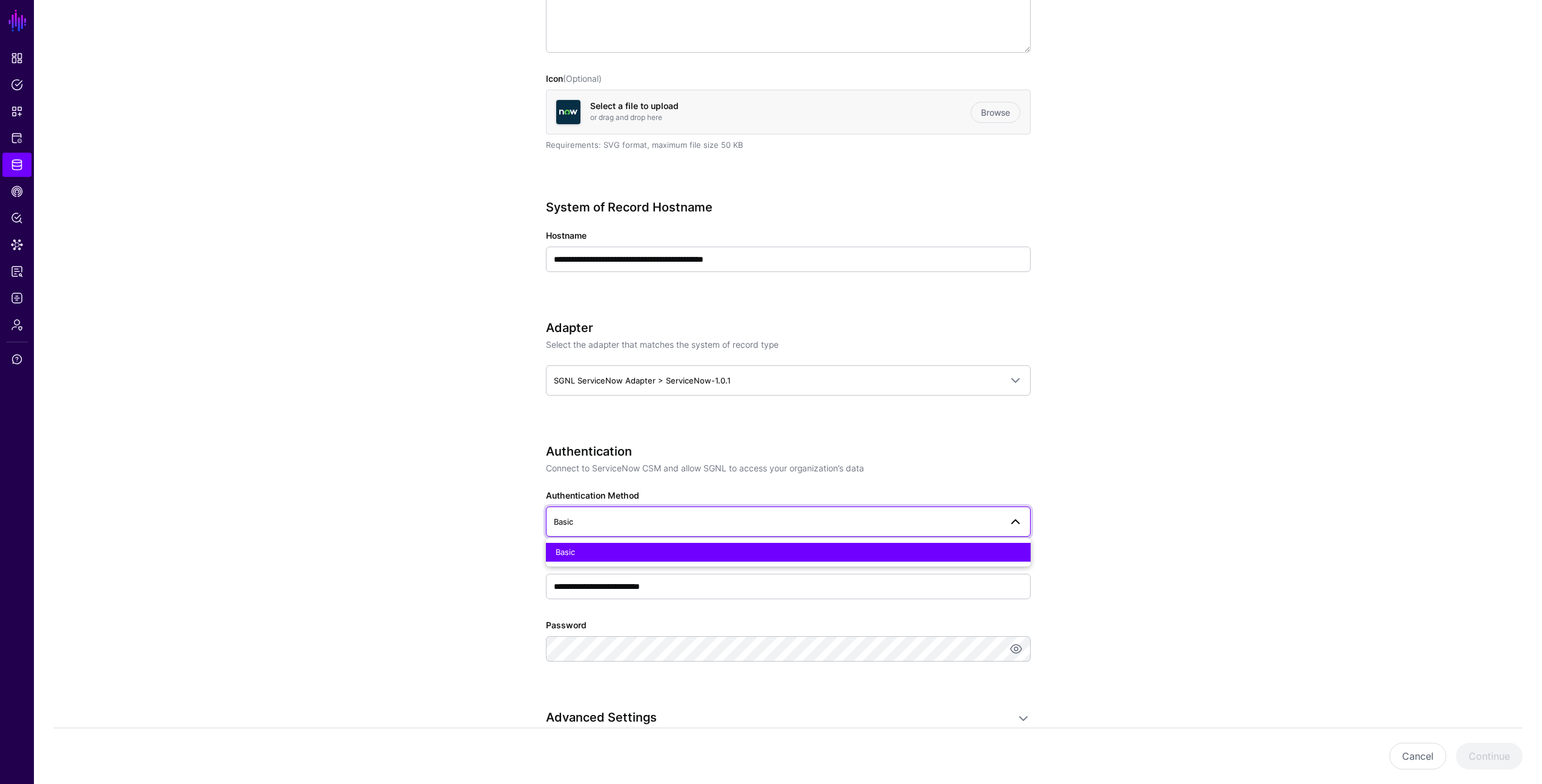
click at [1168, 403] on app-datasources-details-form "**********" at bounding box center [788, 532] width 1508 height 1434
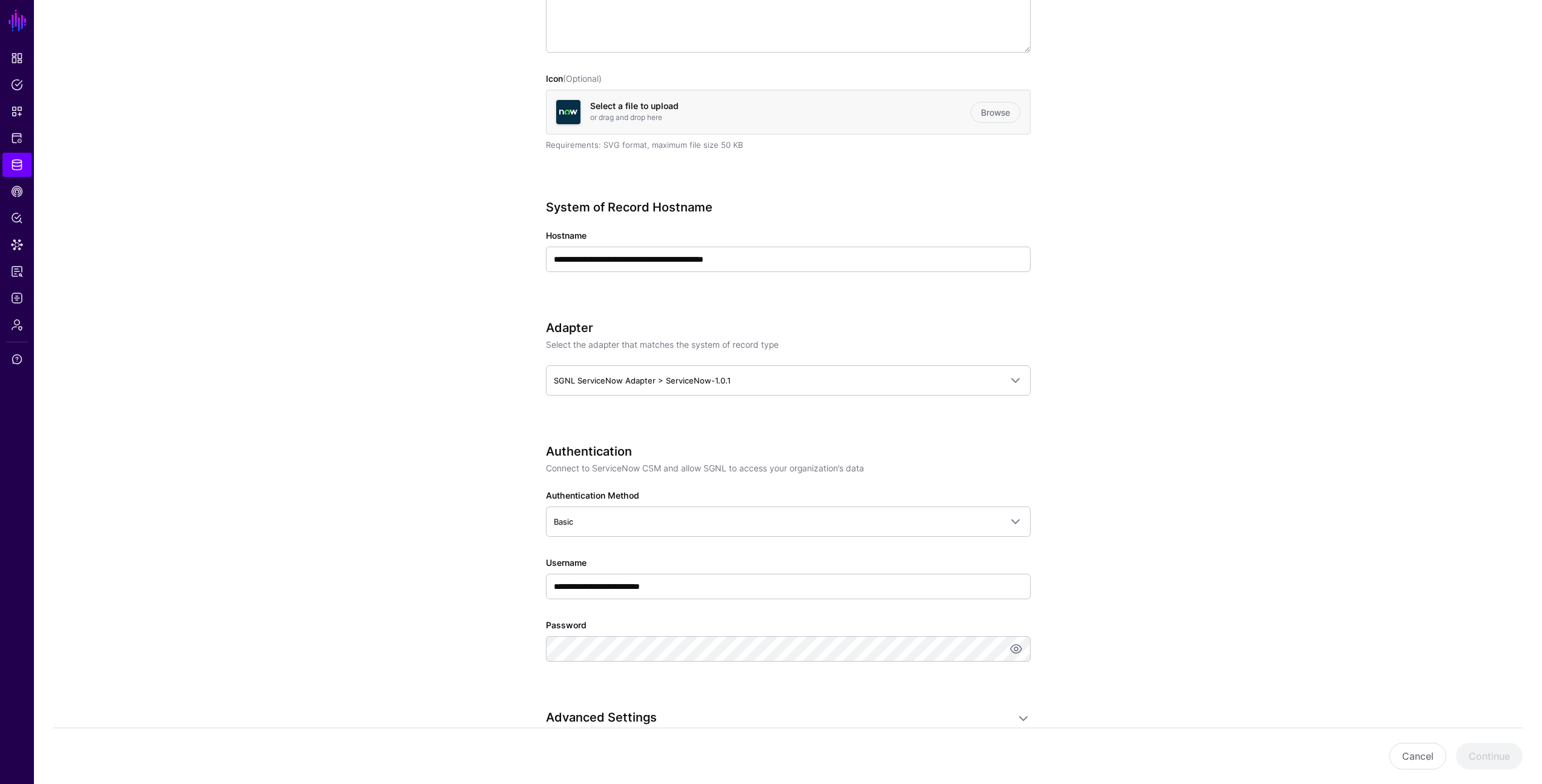
click at [1170, 401] on app-datasources-details-form "**********" at bounding box center [788, 532] width 1508 height 1434
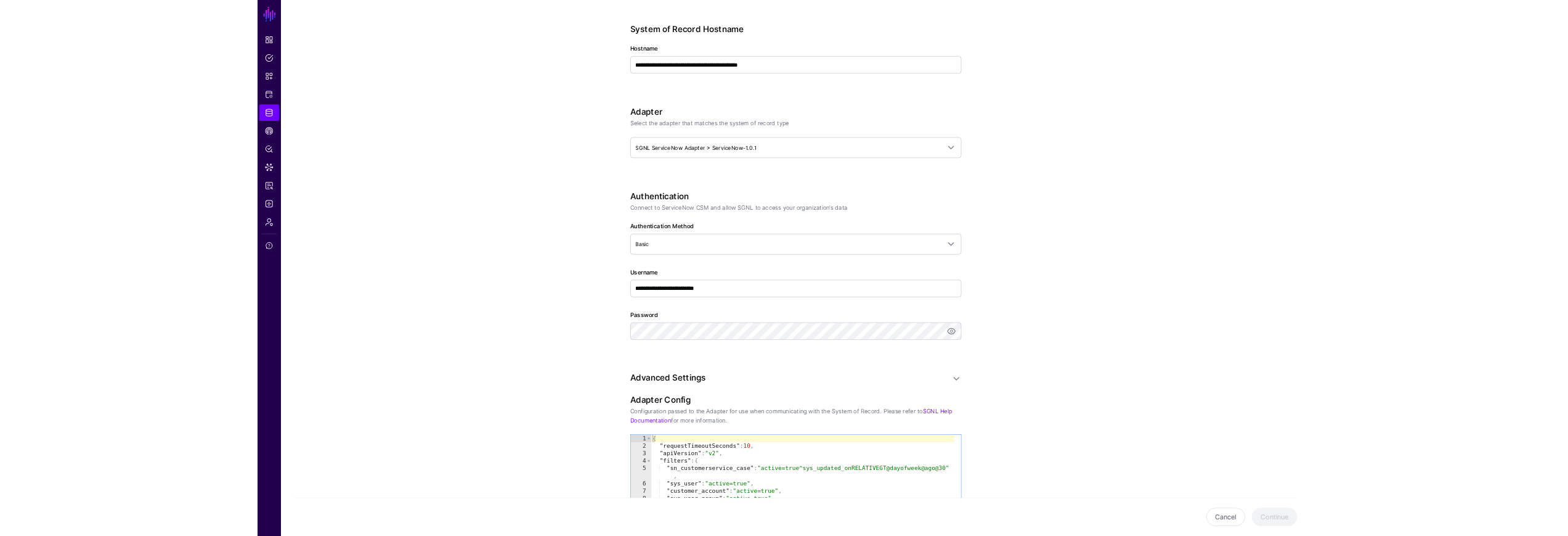
scroll to position [560, 0]
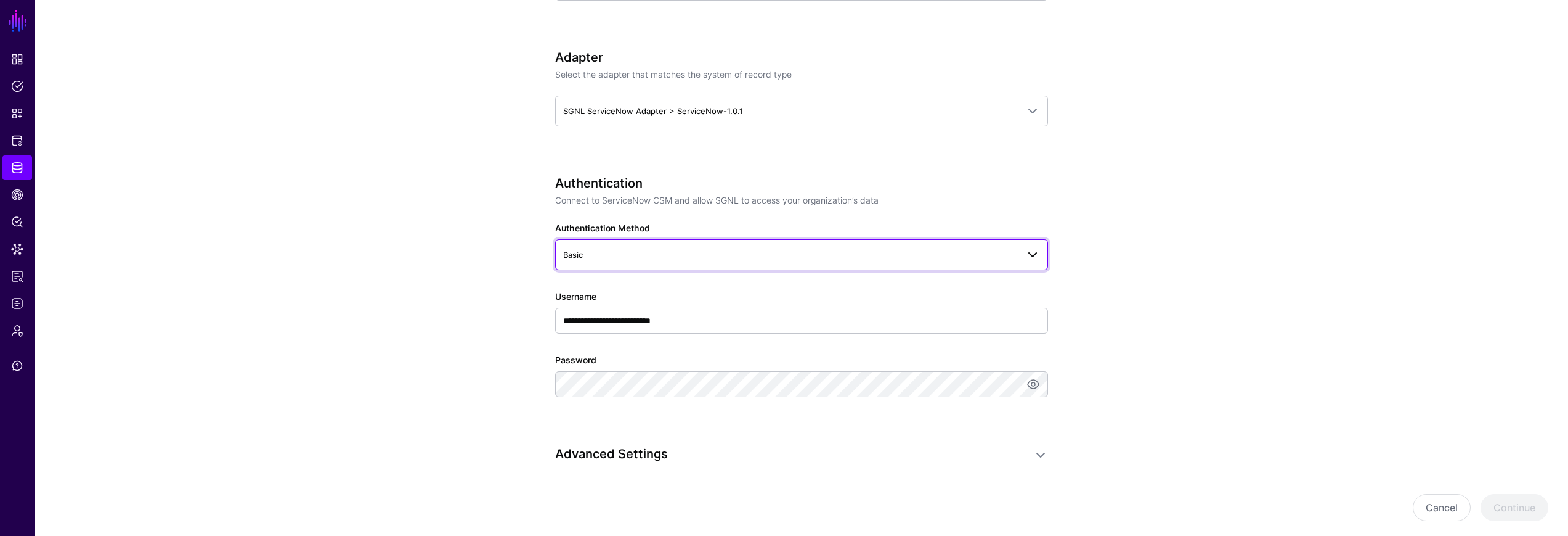
click at [742, 247] on span "Basic" at bounding box center [801, 254] width 477 height 15
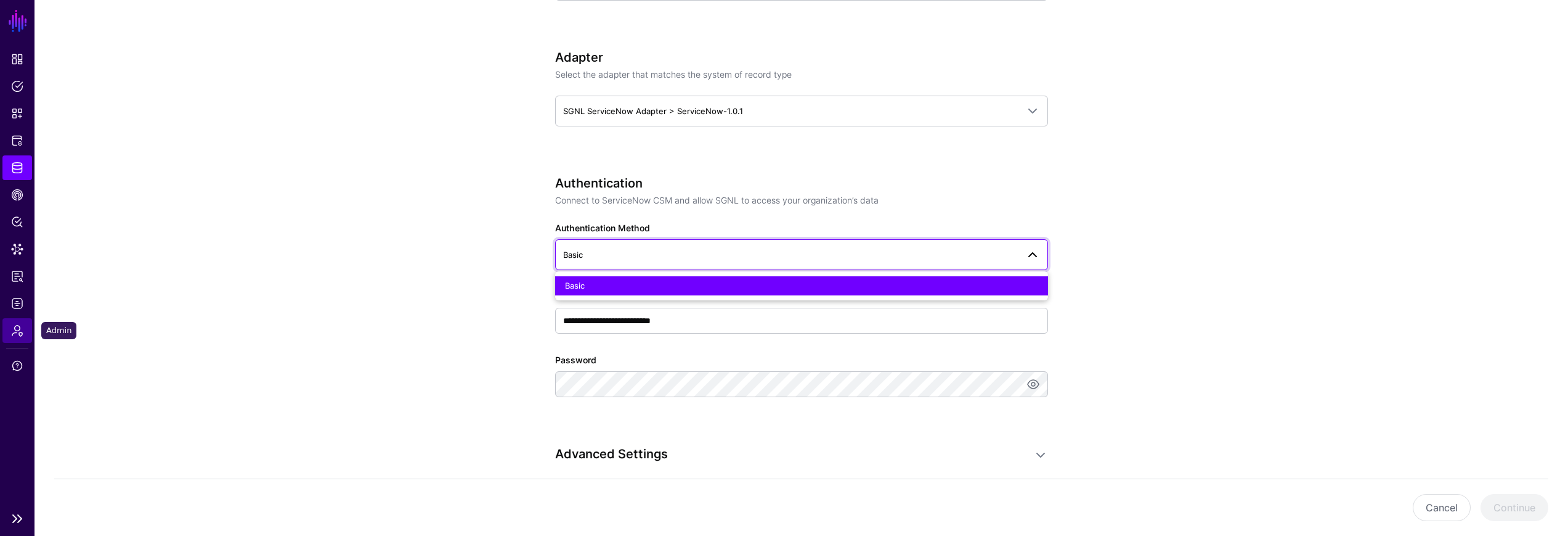
click at [12, 328] on span "Admin" at bounding box center [17, 330] width 12 height 12
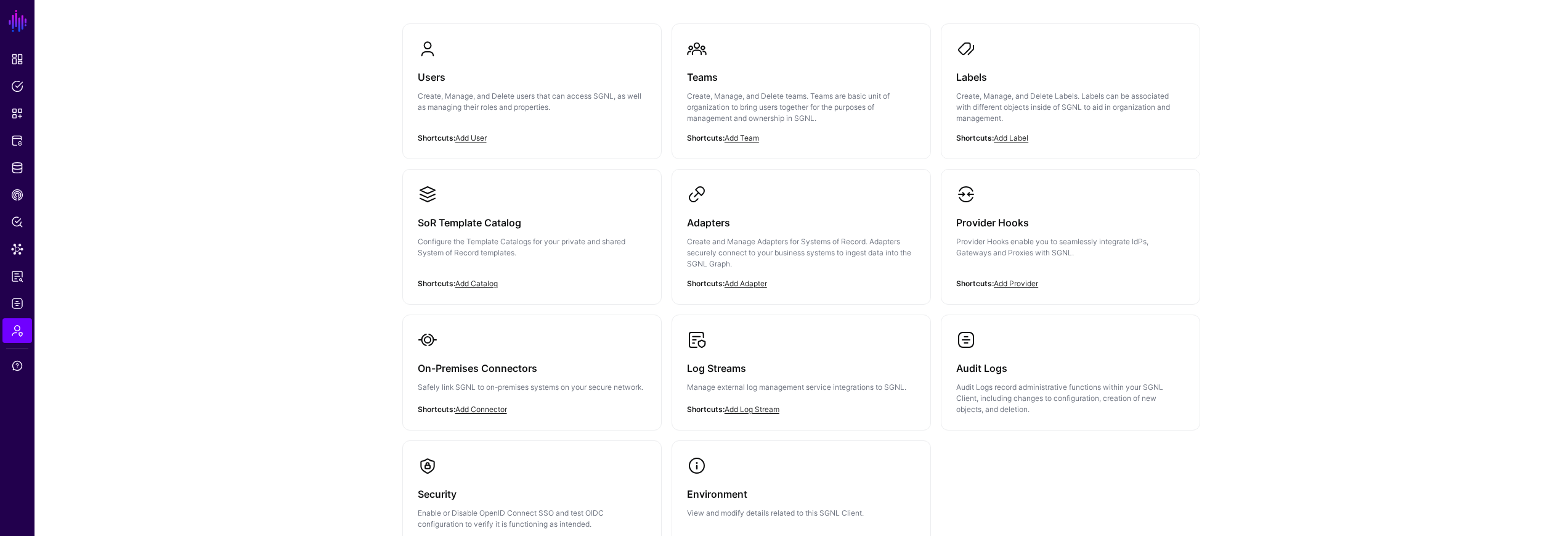
scroll to position [113, 0]
click at [1282, 122] on div "Users Create, Manage, and Delete users that can access SGNL, as well as managin…" at bounding box center [801, 302] width 1533 height 663
click at [1282, 122] on div "Users Create, Manage, and Delete users that can access SGNL, as well as managin…" at bounding box center [801, 302] width 1533 height 663
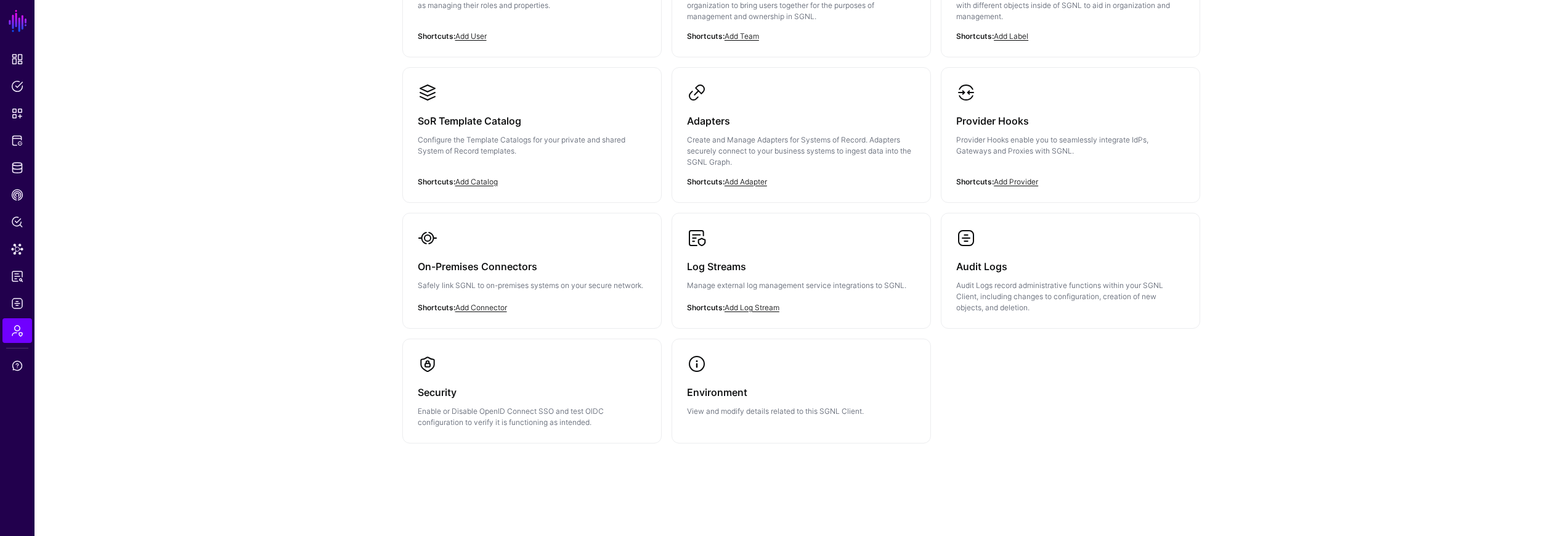
click at [1300, 226] on div "Users Create, Manage, and Delete users that can access SGNL, as well as managin…" at bounding box center [801, 204] width 1533 height 663
click at [1279, 256] on div "Users Create, Manage, and Delete users that can access SGNL, as well as managin…" at bounding box center [801, 204] width 1533 height 663
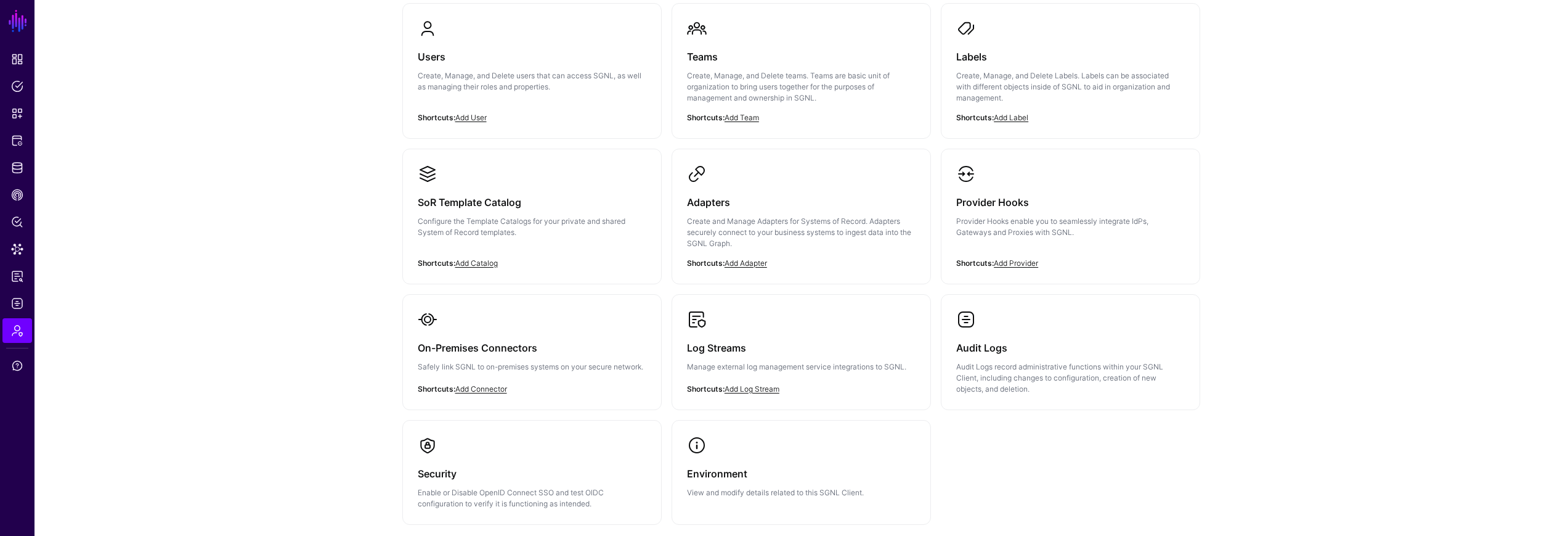
click at [1253, 319] on div "Users Create, Manage, and Delete users that can access SGNL, as well as managin…" at bounding box center [801, 286] width 1533 height 663
click at [1254, 318] on div "Users Create, Manage, and Delete users that can access SGNL, as well as managin…" at bounding box center [801, 286] width 1533 height 663
click at [1239, 300] on div "Users Create, Manage, and Delete users that can access SGNL, as well as managin…" at bounding box center [801, 286] width 887 height 663
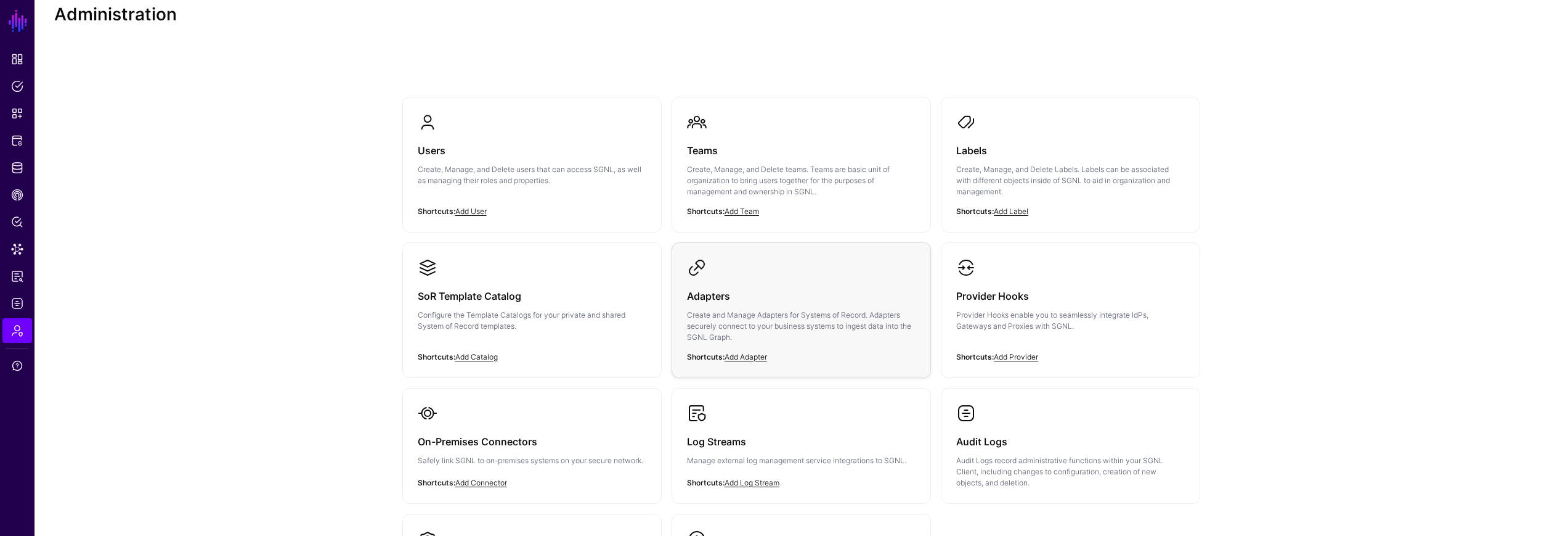
click at [749, 278] on div "Adapters Create and Manage Adapters for Systems of Record. Adapters securely co…" at bounding box center [801, 320] width 228 height 85
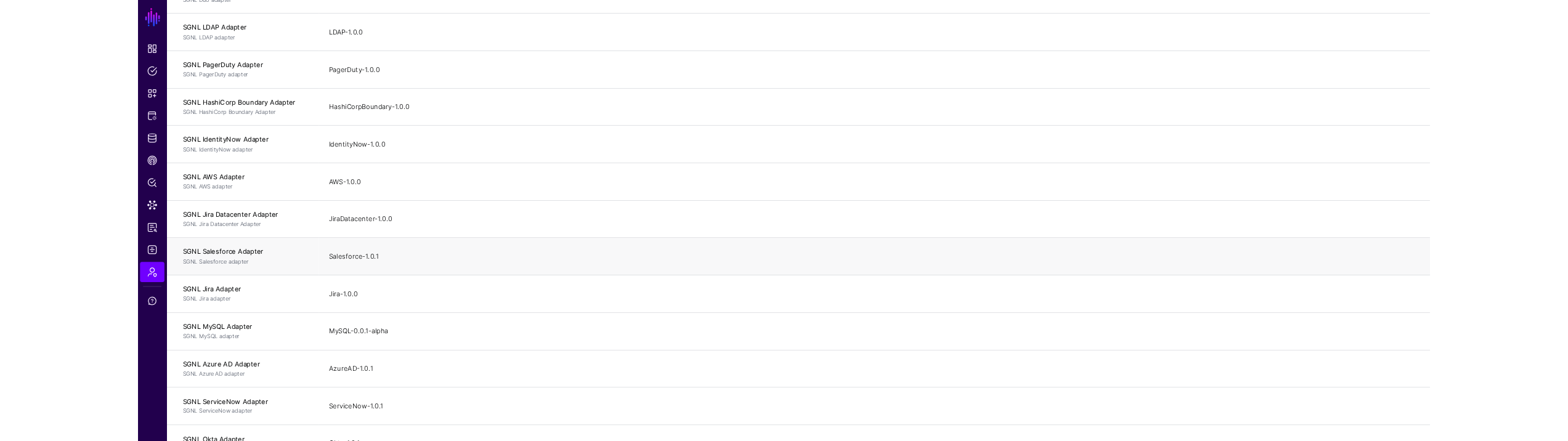
scroll to position [507, 0]
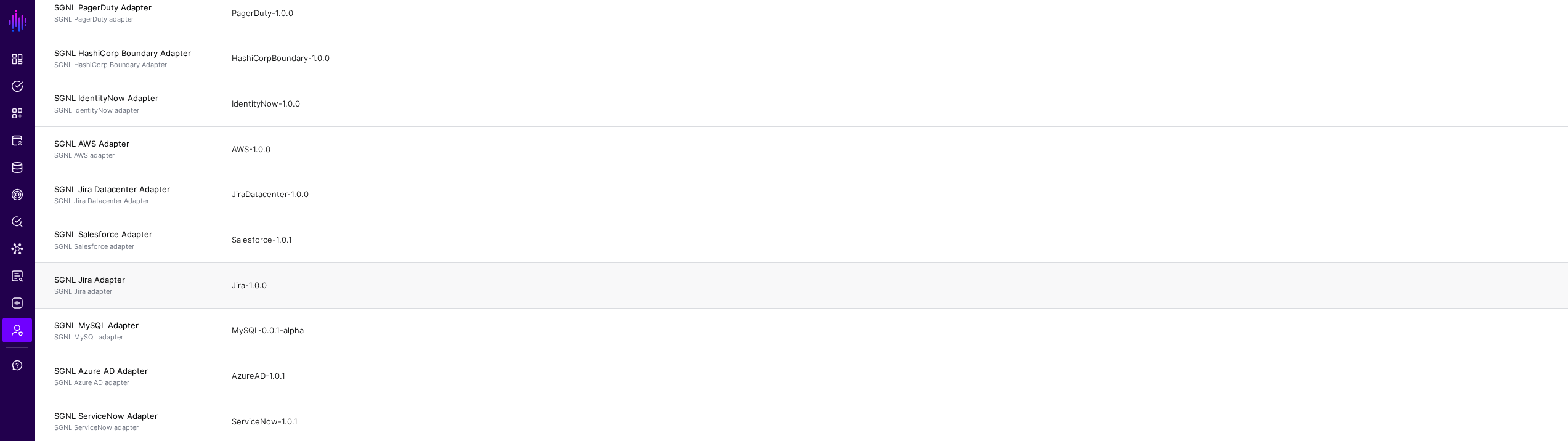
drag, startPoint x: 1294, startPoint y: 295, endPoint x: 1302, endPoint y: 295, distance: 8.0
click at [1300, 296] on td "Jira-1.0.0" at bounding box center [893, 285] width 1349 height 45
drag, startPoint x: 876, startPoint y: 210, endPoint x: 904, endPoint y: 242, distance: 42.5
click at [878, 211] on td "JiraDatacenter-1.0.0" at bounding box center [893, 194] width 1349 height 45
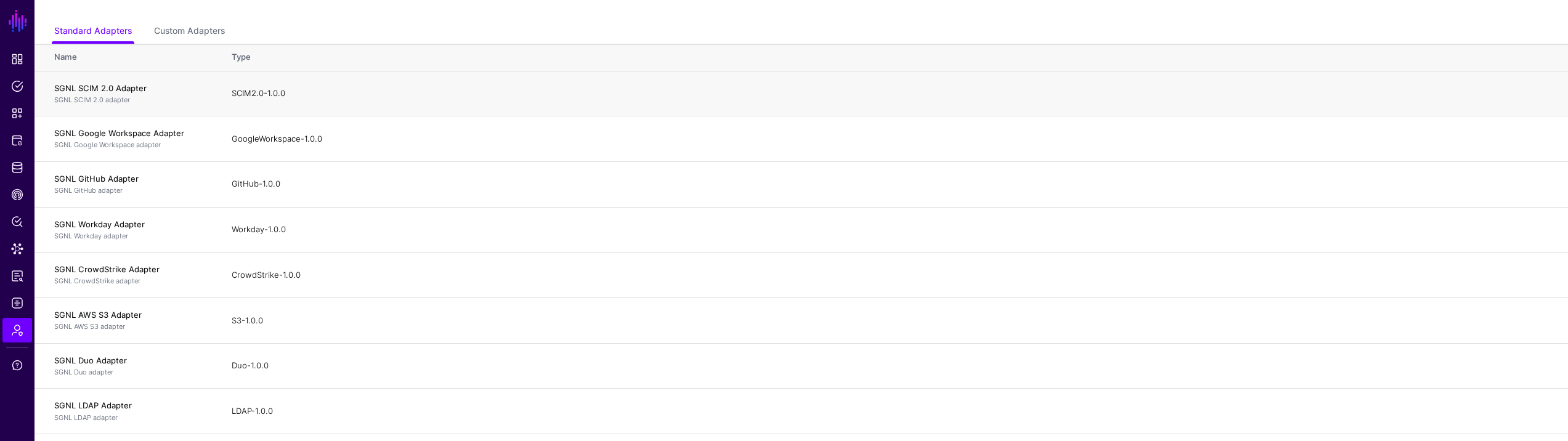
scroll to position [55, 0]
